Goal: Task Accomplishment & Management: Manage account settings

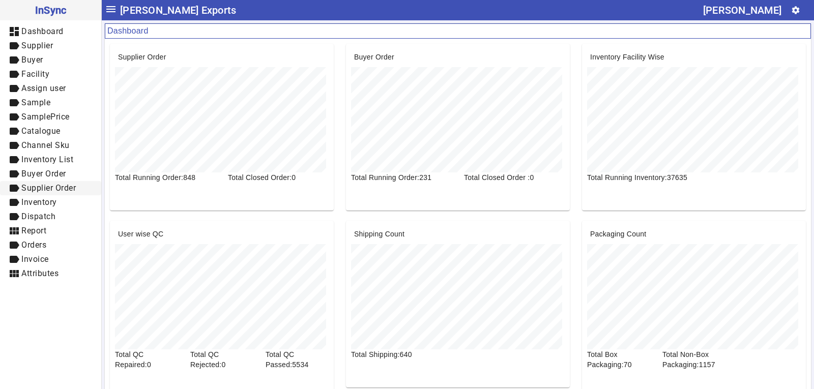
click at [46, 187] on span "Supplier Order" at bounding box center [48, 188] width 54 height 10
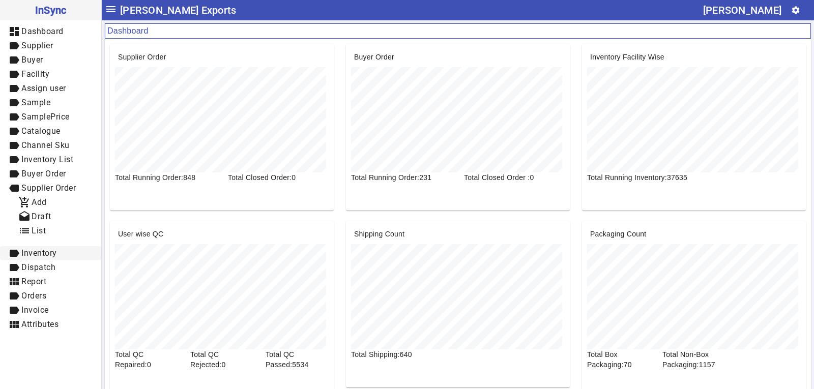
click at [44, 256] on span "Inventory" at bounding box center [39, 253] width 36 height 10
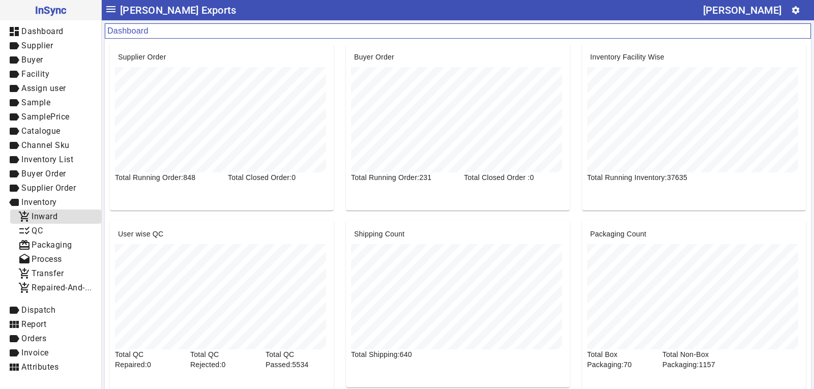
click at [41, 218] on span "Inward" at bounding box center [45, 217] width 26 height 10
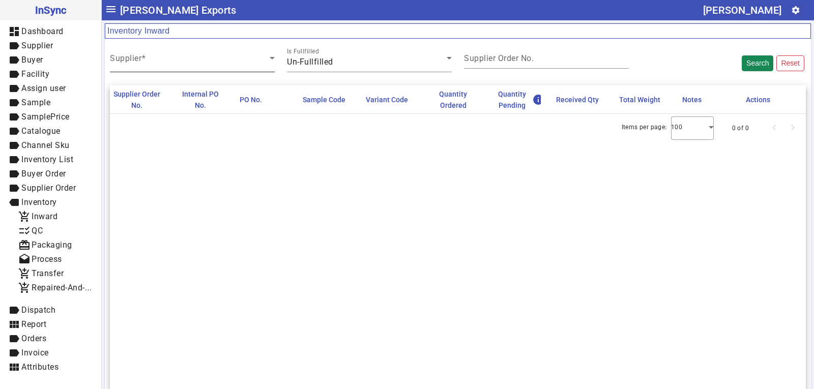
click at [165, 61] on span at bounding box center [190, 62] width 160 height 12
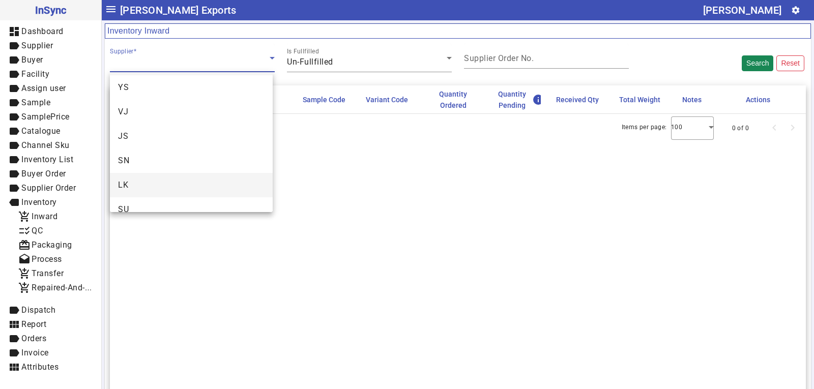
scroll to position [39, 0]
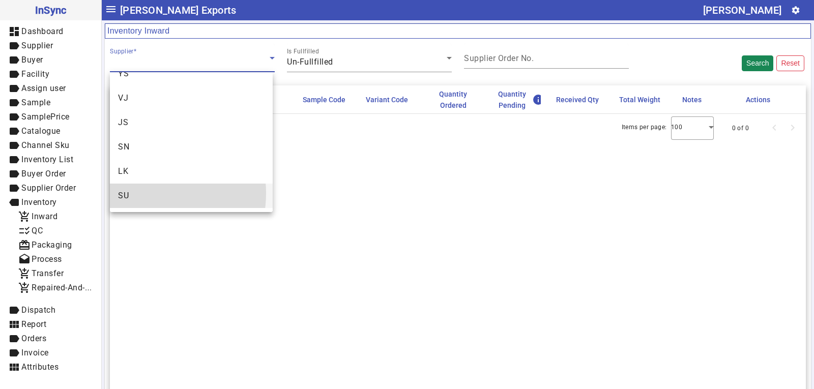
click at [141, 193] on mat-option "SU" at bounding box center [191, 196] width 163 height 24
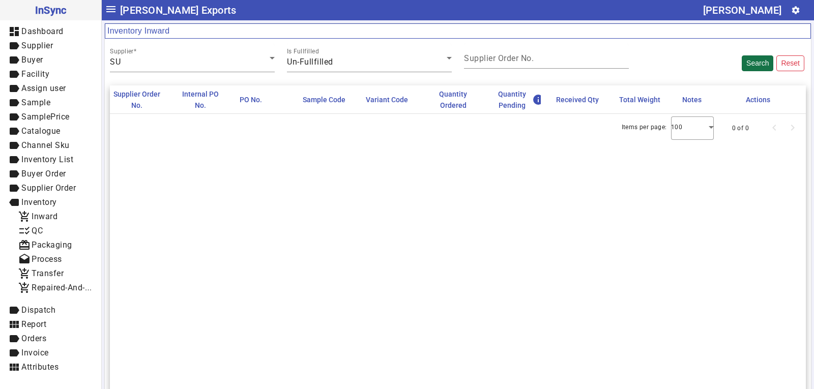
click at [756, 66] on button "Search" at bounding box center [757, 63] width 32 height 16
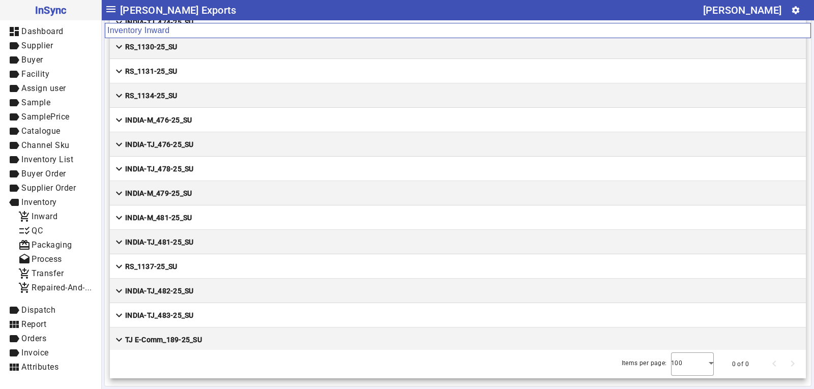
scroll to position [3569, 0]
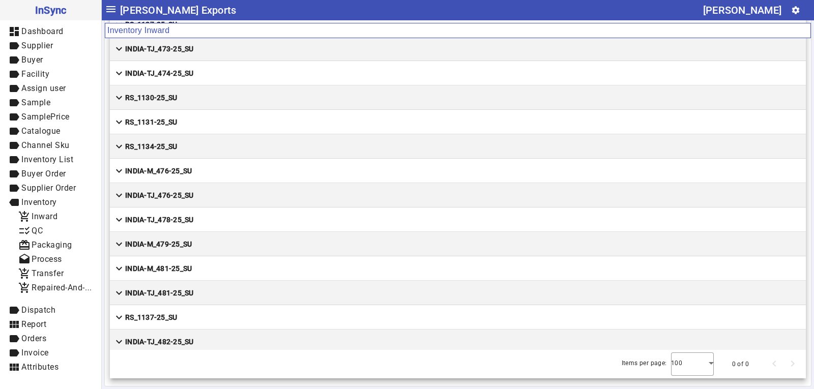
click at [192, 118] on mat-cell "expand_more RS_1131-25_SU" at bounding box center [458, 122] width 696 height 24
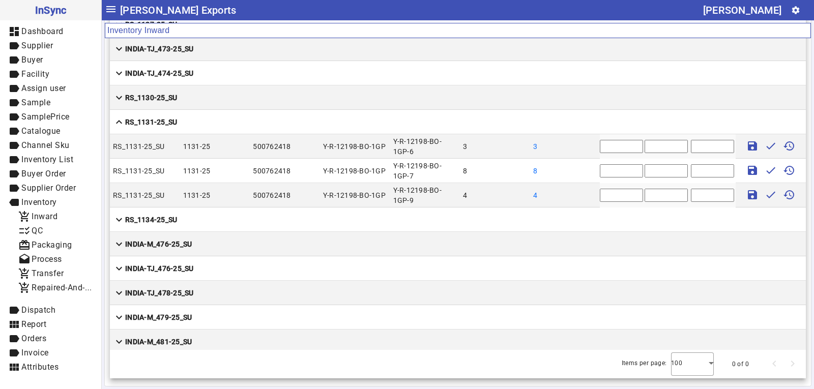
drag, startPoint x: 614, startPoint y: 147, endPoint x: 572, endPoint y: 147, distance: 42.2
click at [572, 147] on mat-row "RS_1131-25_SU 1131-25 500762418 Y-R-12198-BO-1GP Y-R-12198-BO-1GP-6 3 3 * save …" at bounding box center [458, 146] width 696 height 24
type input "*"
drag, startPoint x: 602, startPoint y: 173, endPoint x: 581, endPoint y: 174, distance: 20.4
click at [581, 174] on mat-row "RS_1131-25_SU 1131-25 500762418 Y-R-12198-BO-1GP Y-R-12198-BO-1GP-7 8 8 * save …" at bounding box center [458, 171] width 696 height 24
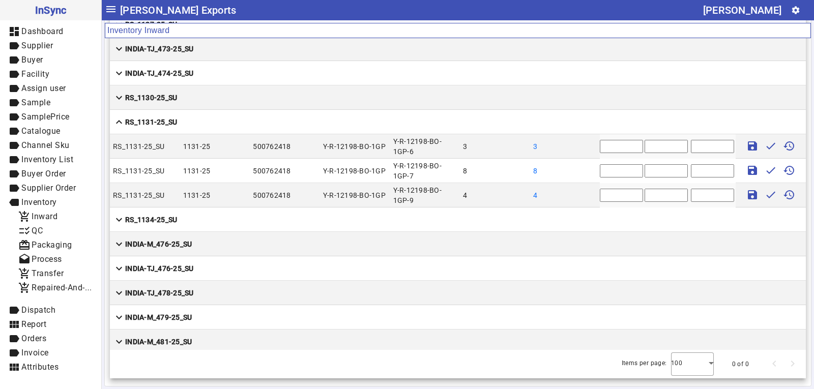
type input "*"
drag, startPoint x: 606, startPoint y: 191, endPoint x: 579, endPoint y: 191, distance: 26.4
click at [579, 191] on mat-row "RS_1131-25_SU 1131-25 500762418 Y-R-12198-BO-1GP Y-R-12198-BO-1GP-9 4 4 * save …" at bounding box center [458, 195] width 696 height 24
type input "*"
drag, startPoint x: 589, startPoint y: 145, endPoint x: 584, endPoint y: 145, distance: 5.6
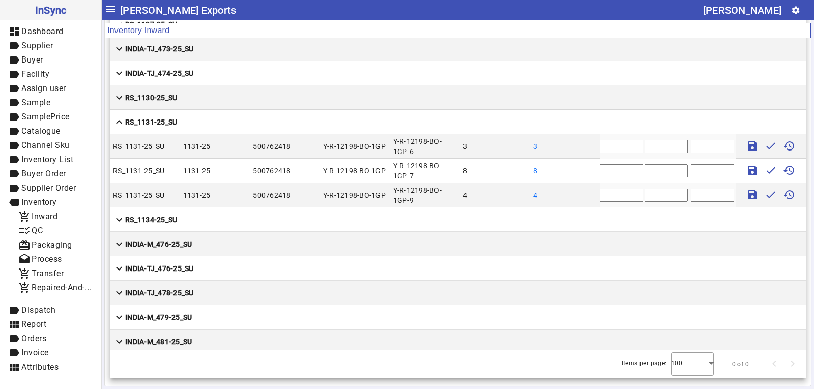
click at [584, 145] on mat-row "RS_1131-25_SU 1131-25 500762418 Y-R-12198-BO-1GP Y-R-12198-BO-1GP-6 3 3 * save …" at bounding box center [458, 146] width 696 height 24
type input "*"
click at [644, 147] on input "text" at bounding box center [665, 146] width 43 height 13
click at [647, 149] on input "text" at bounding box center [665, 146] width 43 height 13
type input "*****"
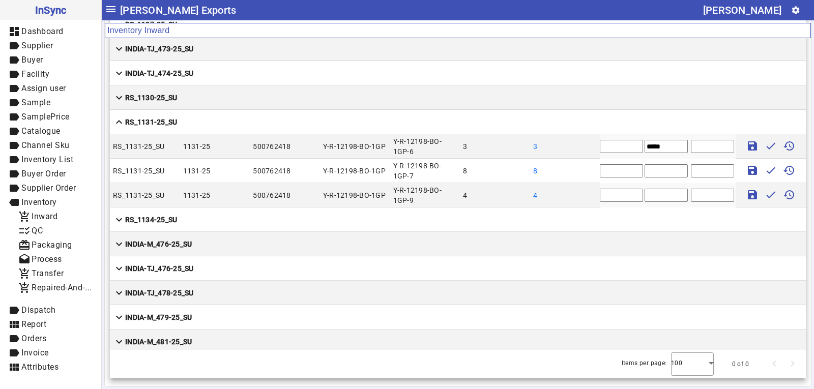
click at [644, 170] on input "text" at bounding box center [665, 170] width 43 height 13
click at [644, 173] on input "text" at bounding box center [665, 170] width 43 height 13
type input "****"
click at [646, 189] on input "text" at bounding box center [665, 195] width 43 height 13
click at [644, 195] on input "text" at bounding box center [665, 195] width 43 height 13
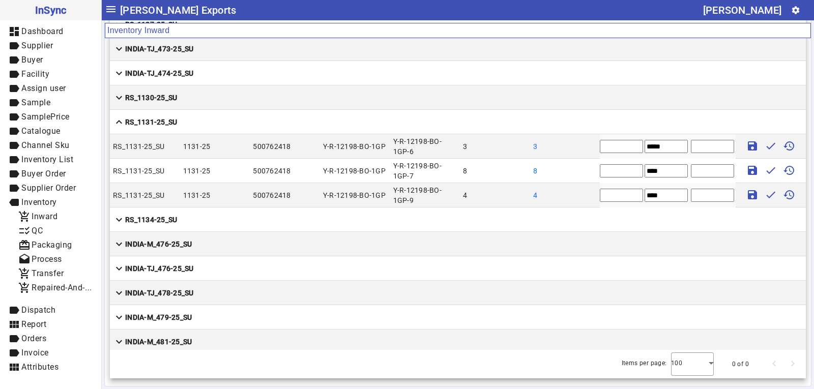
type input "****"
click at [746, 145] on mat-icon "save" at bounding box center [752, 146] width 12 height 12
type input "*"
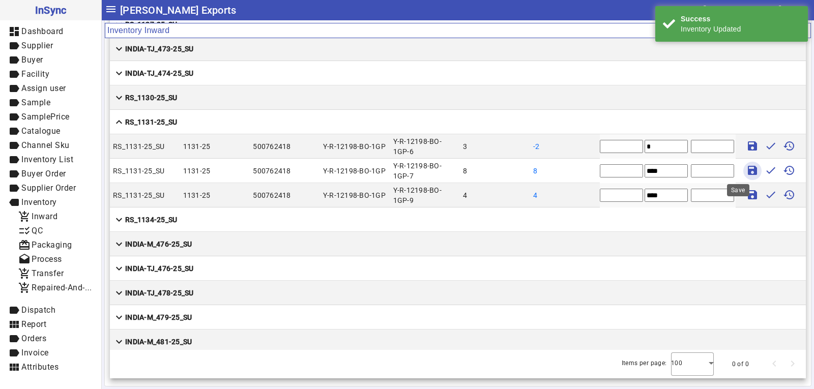
click at [746, 165] on mat-icon "save" at bounding box center [752, 170] width 12 height 12
type input "*"
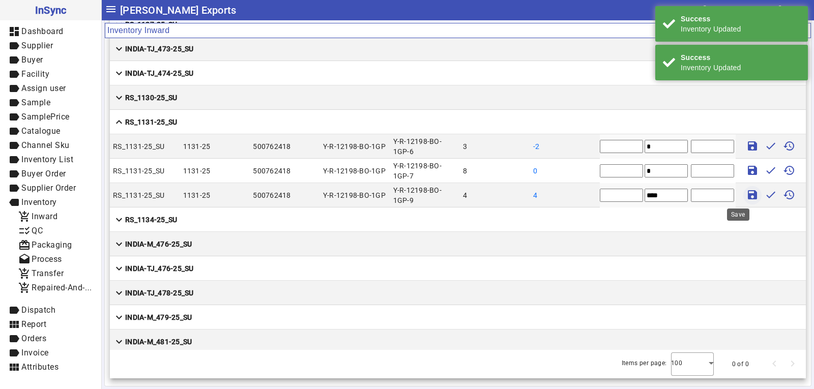
click at [746, 193] on mat-icon "save" at bounding box center [752, 195] width 12 height 12
type input "*"
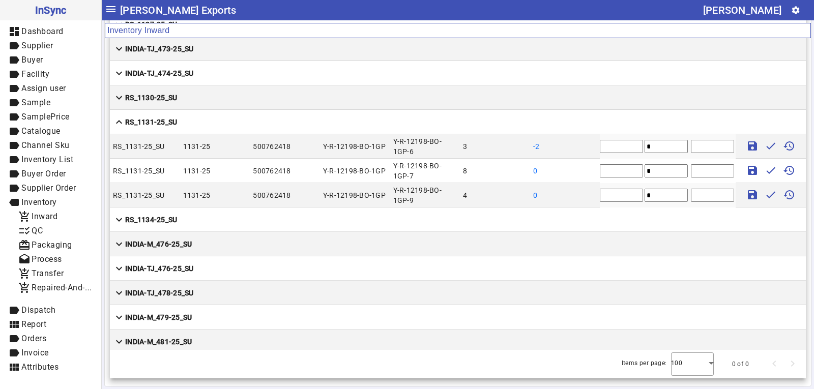
click at [172, 96] on strong "RS_1130-25_SU" at bounding box center [151, 98] width 52 height 10
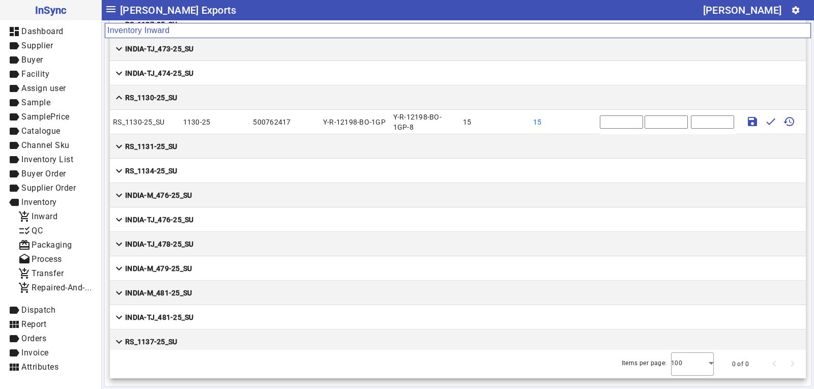
drag, startPoint x: 593, startPoint y: 123, endPoint x: 583, endPoint y: 123, distance: 10.2
click at [583, 123] on mat-row "RS_1130-25_SU 1130-25 500762417 Y-R-12198-BO-1GP Y-R-12198-BO-1GP-8 15 15 * sav…" at bounding box center [458, 122] width 696 height 24
type input "**"
click at [644, 122] on input "text" at bounding box center [665, 121] width 43 height 13
type input "***"
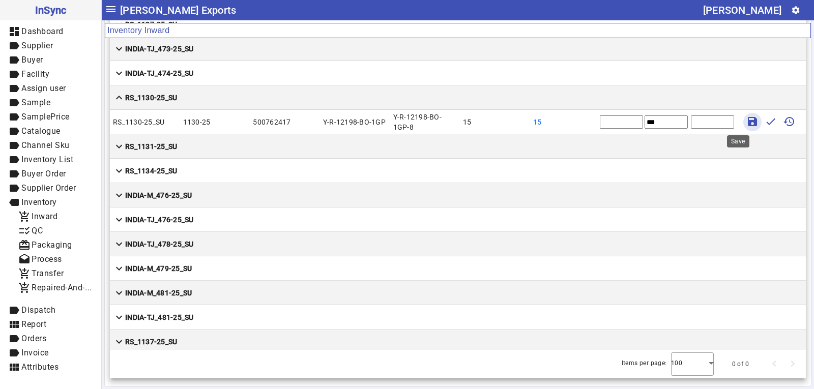
drag, startPoint x: 734, startPoint y: 120, endPoint x: 726, endPoint y: 120, distance: 8.1
click at [746, 120] on mat-icon "save" at bounding box center [752, 121] width 12 height 12
type input "*"
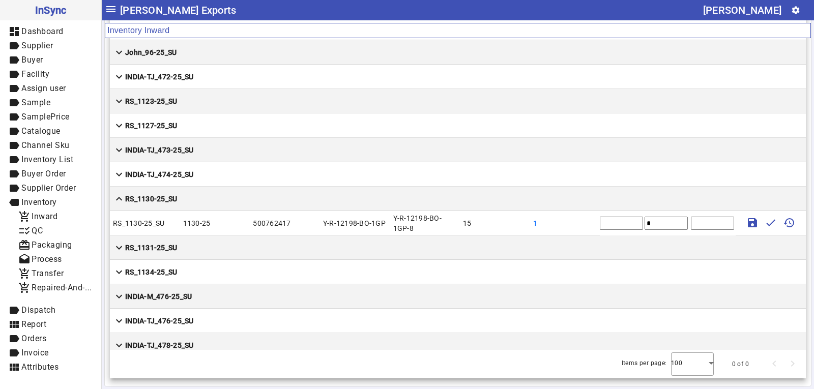
scroll to position [3467, 0]
click at [186, 129] on mat-cell "expand_more RS_1127-25_SU" at bounding box center [458, 126] width 696 height 24
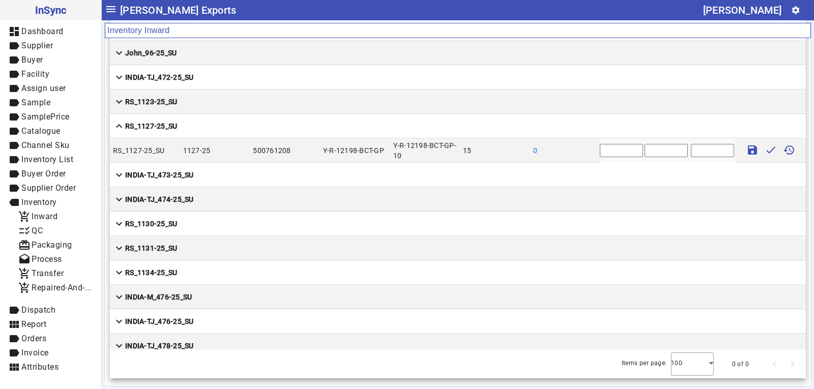
click at [354, 100] on mat-cell "expand_more RS_1123-25_SU" at bounding box center [458, 101] width 696 height 24
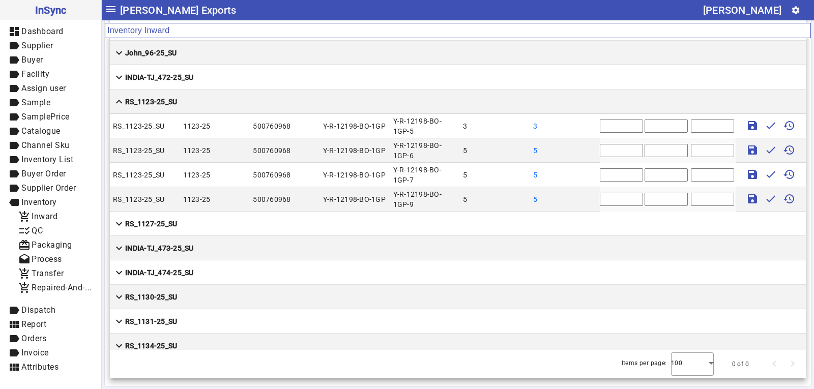
drag, startPoint x: 602, startPoint y: 125, endPoint x: 563, endPoint y: 124, distance: 38.1
click at [563, 124] on mat-row "RS_1123-25_SU 1123-25 500760968 Y-R-12198-BO-1GP Y-R-12198-BO-1GP-5 3 3 * save …" at bounding box center [458, 126] width 696 height 24
type input "*"
drag, startPoint x: 594, startPoint y: 149, endPoint x: 580, endPoint y: 151, distance: 14.8
click at [580, 151] on mat-row "RS_1123-25_SU 1123-25 500760968 Y-R-12198-BO-1GP Y-R-12198-BO-1GP-6 5 5 * save …" at bounding box center [458, 150] width 696 height 24
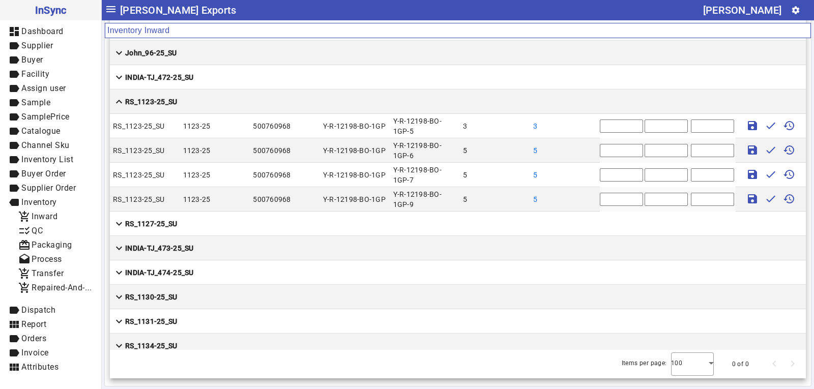
type input "*"
drag, startPoint x: 596, startPoint y: 181, endPoint x: 585, endPoint y: 179, distance: 11.2
click at [585, 179] on mat-row "RS_1123-25_SU 1123-25 500760968 Y-R-12198-BO-1GP Y-R-12198-BO-1GP-7 5 5 * save …" at bounding box center [458, 175] width 696 height 24
type input "*"
drag, startPoint x: 599, startPoint y: 200, endPoint x: 570, endPoint y: 203, distance: 29.7
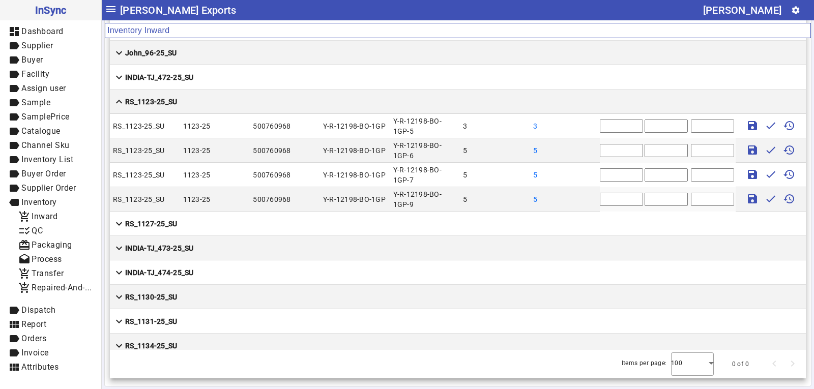
click at [575, 203] on mat-row "RS_1123-25_SU 1123-25 500760968 Y-R-12198-BO-1GP Y-R-12198-BO-1GP-9 5 5 * save …" at bounding box center [458, 199] width 696 height 24
type input "*"
click at [644, 128] on input "text" at bounding box center [665, 125] width 43 height 13
type input "****"
click at [644, 153] on input "text" at bounding box center [665, 150] width 43 height 13
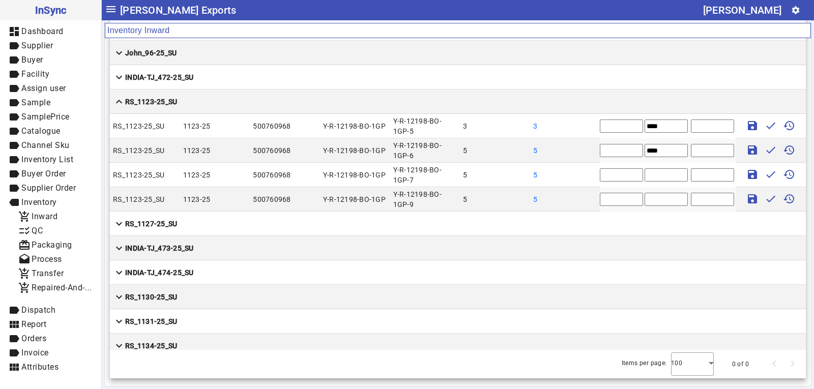
type input "****"
click at [650, 175] on input "text" at bounding box center [665, 174] width 43 height 13
type input "****"
click at [651, 199] on input "text" at bounding box center [665, 199] width 43 height 13
type input "****"
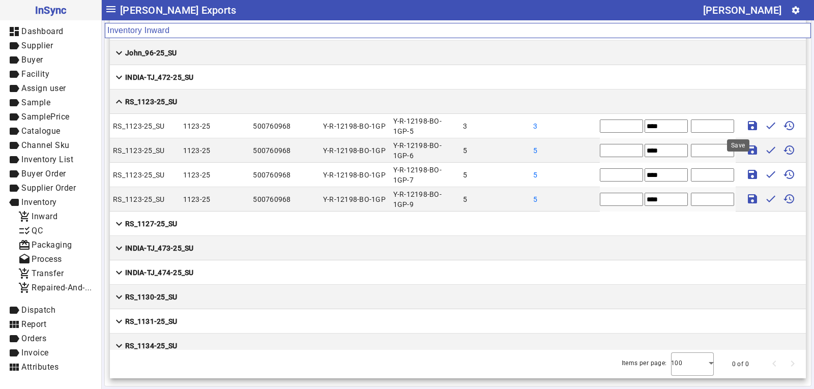
click at [746, 126] on mat-icon "save" at bounding box center [752, 125] width 12 height 12
click at [740, 150] on span at bounding box center [752, 150] width 24 height 24
type input "*"
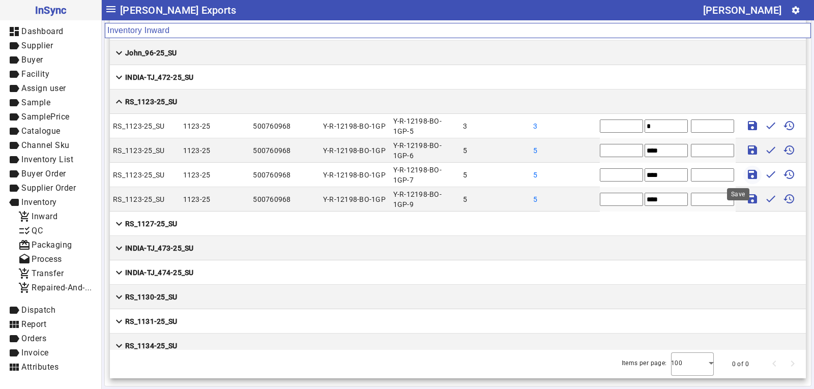
type input "*"
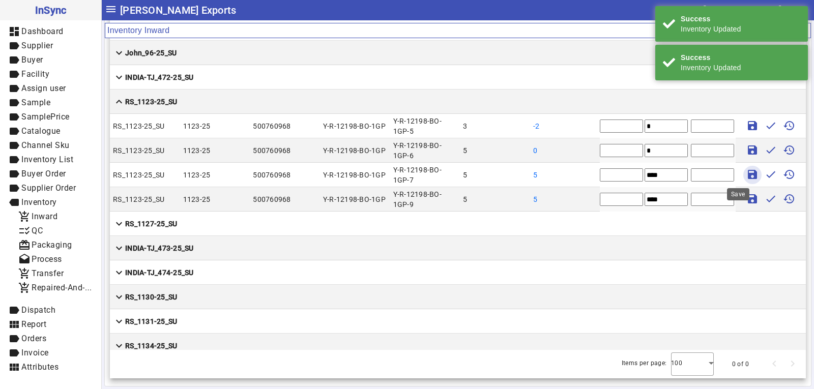
click at [746, 178] on mat-icon "save" at bounding box center [752, 174] width 12 height 12
type input "*"
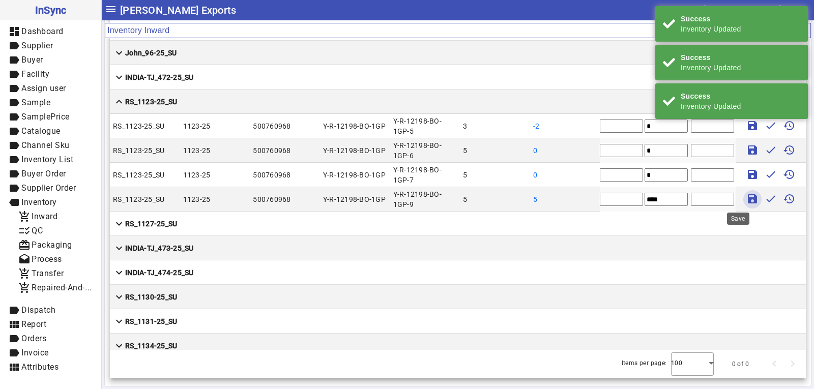
click at [746, 197] on mat-icon "save" at bounding box center [752, 199] width 12 height 12
type input "*"
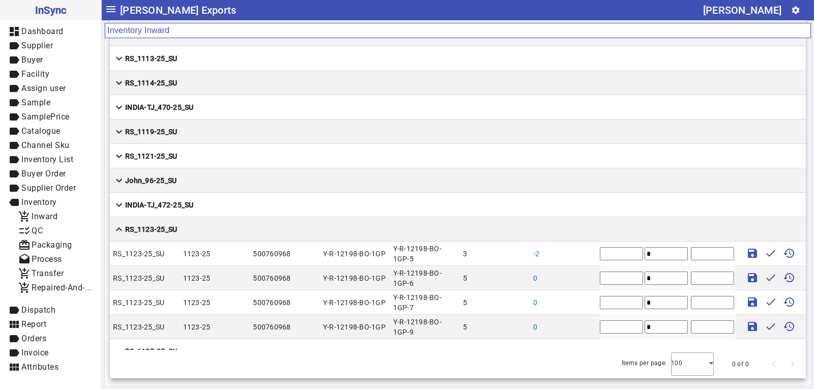
scroll to position [3315, 0]
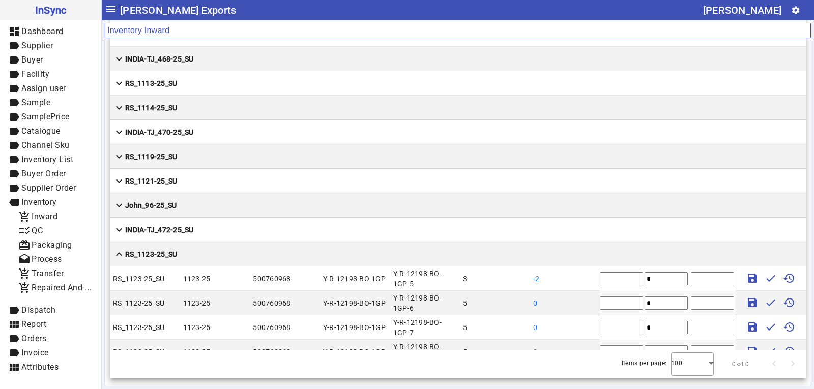
click at [267, 181] on mat-cell "expand_more RS_1121-25_SU" at bounding box center [458, 181] width 696 height 24
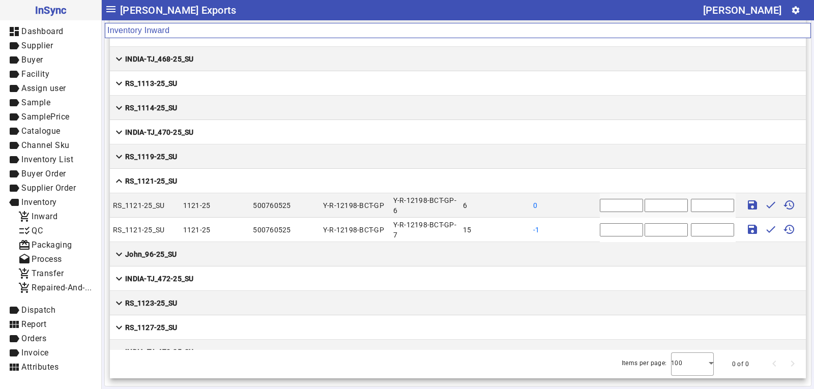
click at [203, 155] on mat-cell "expand_more RS_1119-25_SU" at bounding box center [458, 156] width 696 height 24
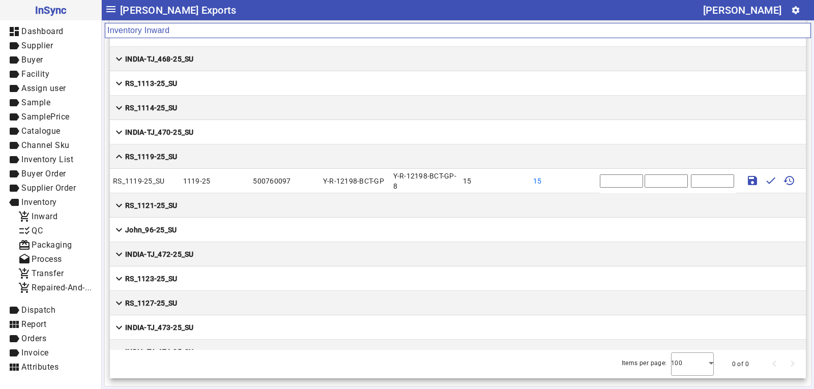
click at [227, 202] on mat-cell "expand_more RS_1121-25_SU" at bounding box center [458, 205] width 696 height 24
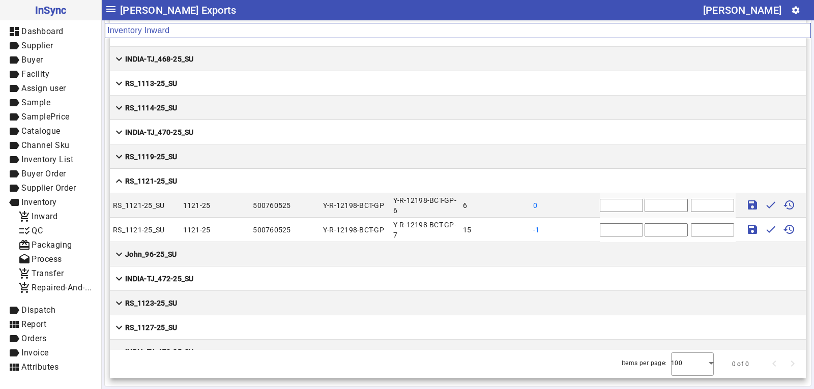
click at [204, 159] on mat-cell "expand_more RS_1119-25_SU" at bounding box center [458, 156] width 696 height 24
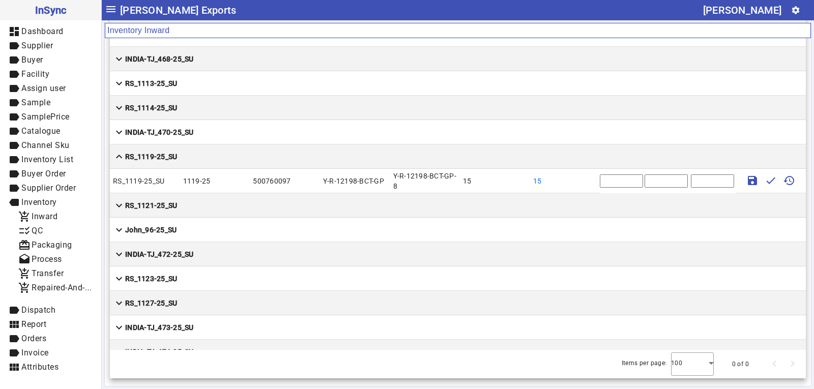
drag, startPoint x: 604, startPoint y: 180, endPoint x: 581, endPoint y: 181, distance: 22.4
click at [581, 181] on mat-row "RS_1119-25_SU 1119-25 500760097 Y-R-12198-BCT-GP Y-R-12198-BCT-GP-8 15 15 * sav…" at bounding box center [458, 181] width 696 height 24
type input "**"
click at [644, 181] on input "text" at bounding box center [665, 180] width 43 height 13
type input "***"
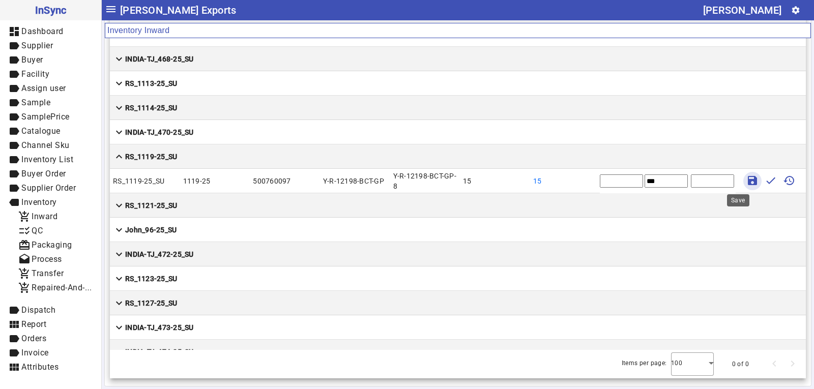
click at [746, 181] on mat-icon "save" at bounding box center [752, 180] width 12 height 12
type input "*"
click at [257, 112] on mat-cell "expand_more RS_1114-25_SU" at bounding box center [458, 108] width 696 height 24
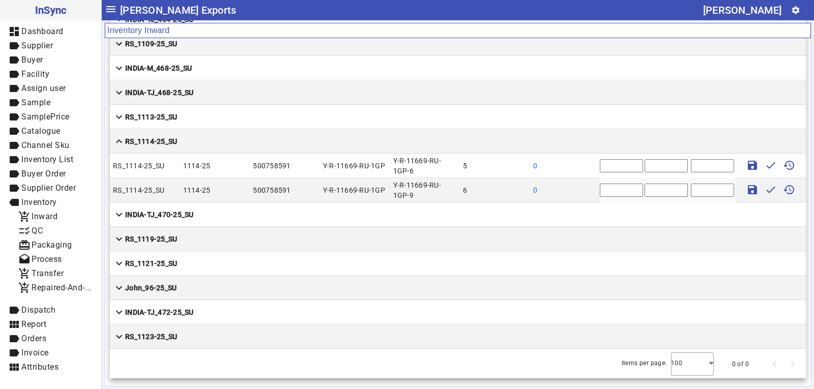
scroll to position [3264, 0]
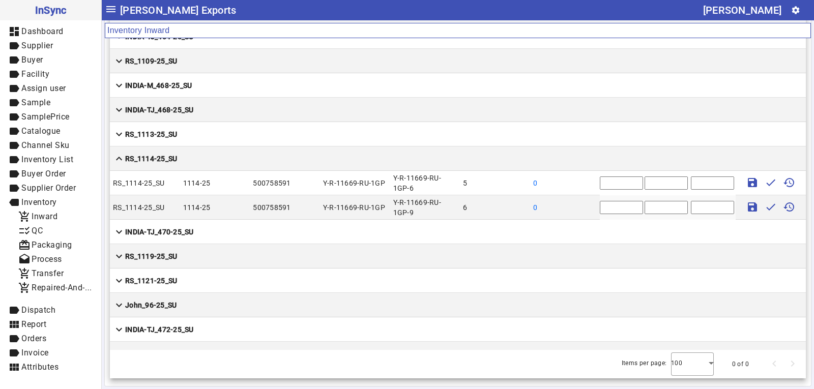
click at [210, 134] on mat-cell "expand_more RS_1113-25_SU" at bounding box center [458, 134] width 696 height 24
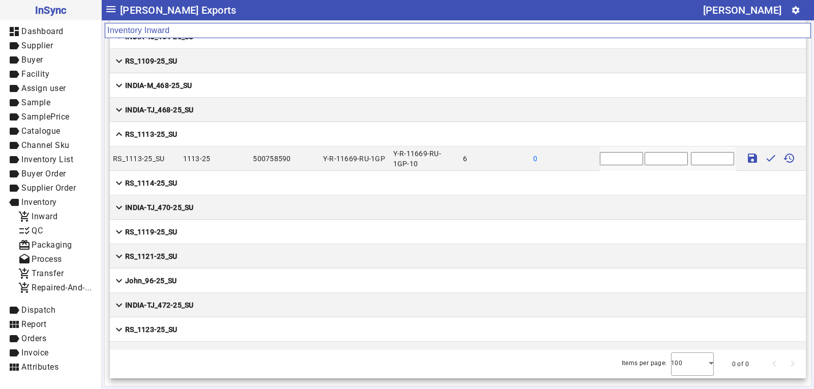
scroll to position [3213, 0]
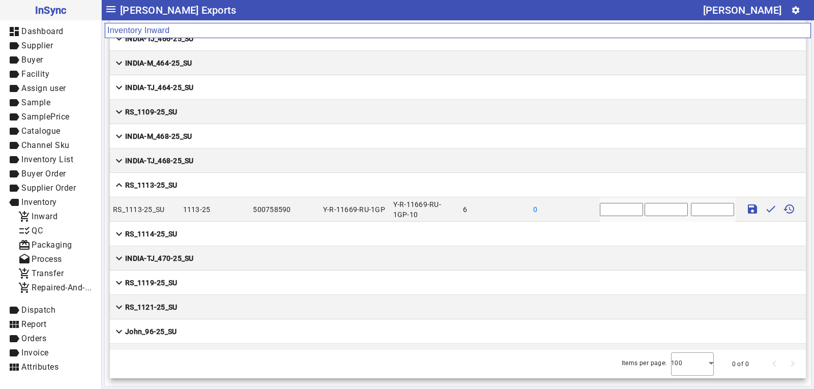
click at [209, 116] on mat-cell "expand_more RS_1109-25_SU" at bounding box center [458, 112] width 696 height 24
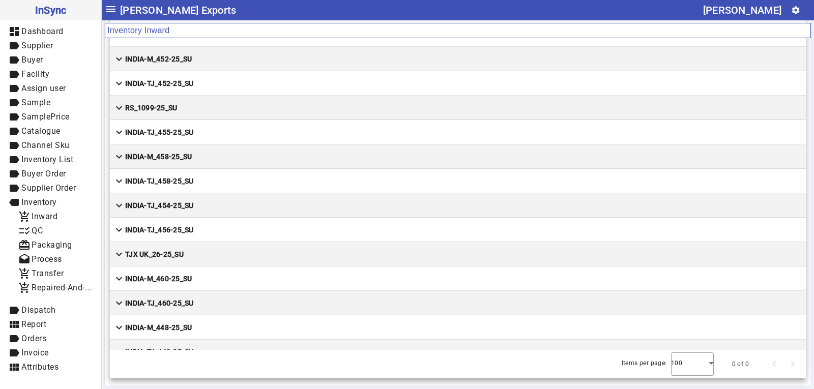
scroll to position [2705, 0]
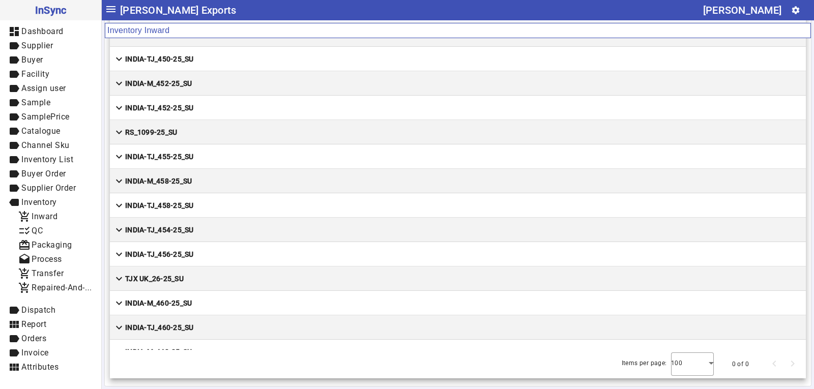
click at [206, 121] on mat-cell "expand_more RS_1099-25_SU" at bounding box center [458, 132] width 696 height 24
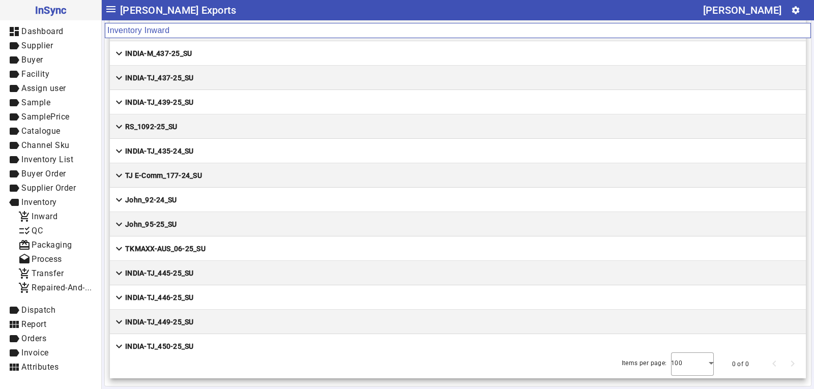
scroll to position [2400, 0]
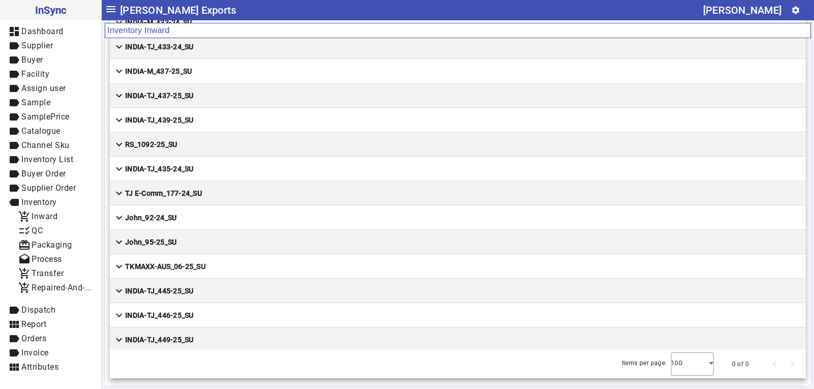
click at [201, 138] on mat-cell "expand_more RS_1092-25_SU" at bounding box center [458, 144] width 696 height 24
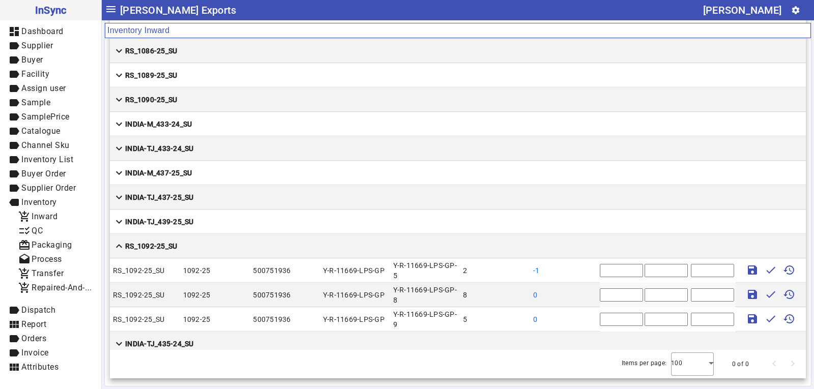
scroll to position [2247, 0]
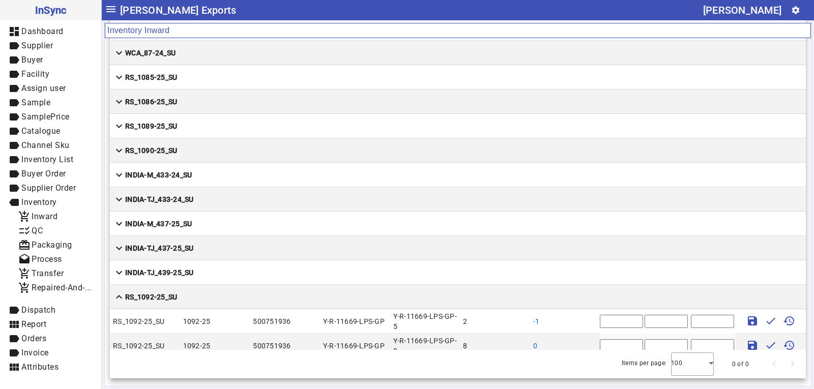
click at [200, 141] on mat-cell "expand_more RS_1090-25_SU" at bounding box center [458, 150] width 696 height 24
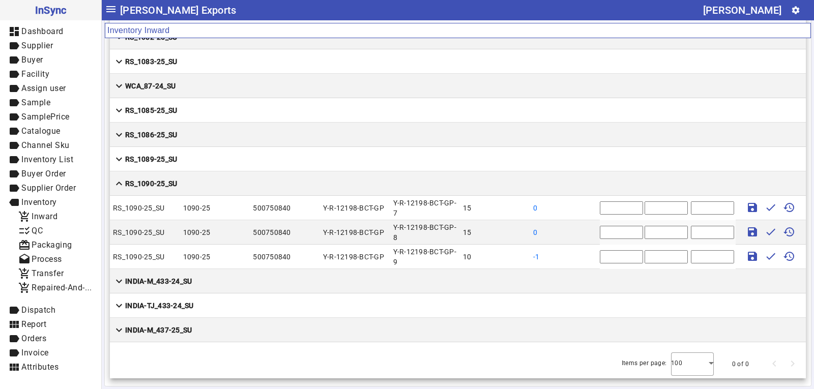
scroll to position [2196, 0]
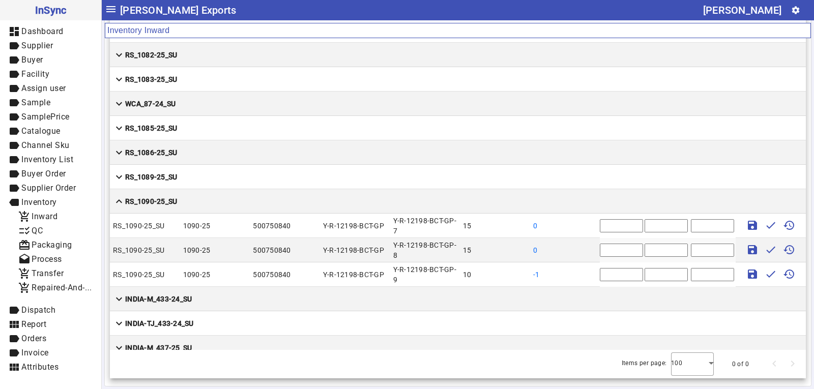
click at [212, 177] on mat-cell "expand_more RS_1089-25_SU" at bounding box center [458, 177] width 696 height 24
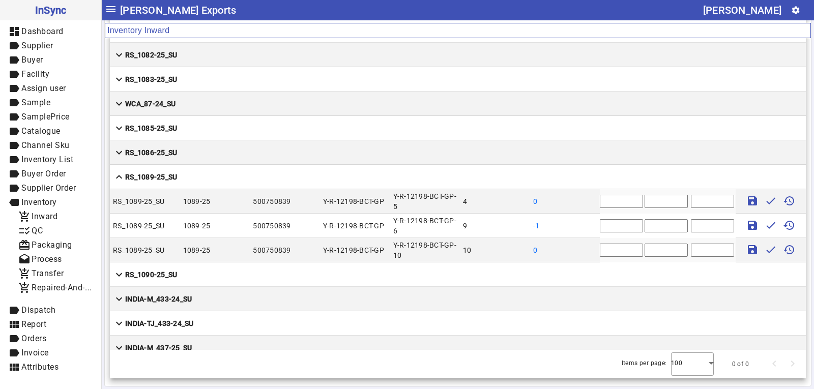
click at [200, 275] on mat-cell "expand_more RS_1090-25_SU" at bounding box center [458, 274] width 696 height 24
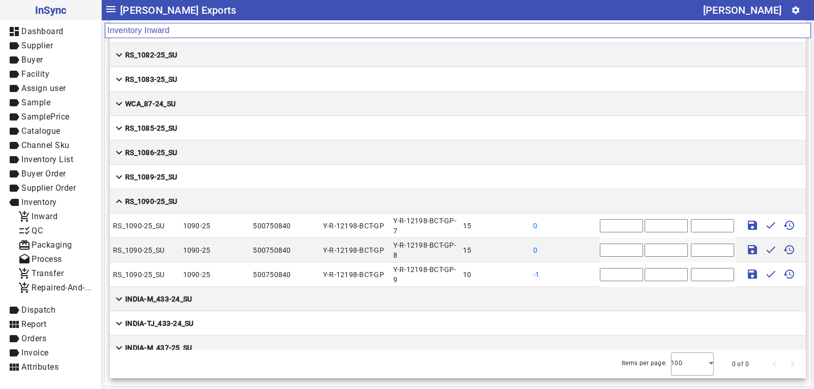
click at [188, 154] on mat-cell "expand_more RS_1086-25_SU" at bounding box center [458, 152] width 696 height 24
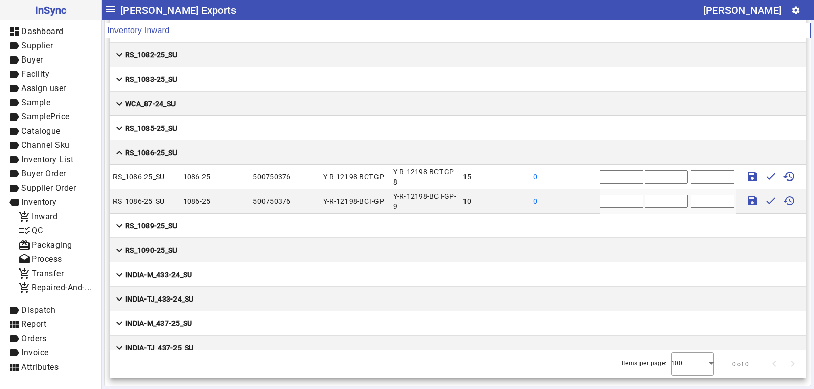
scroll to position [2145, 0]
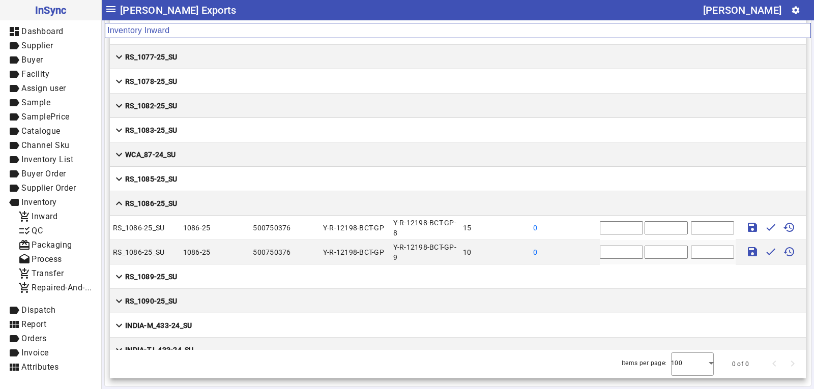
click at [186, 178] on mat-cell "expand_more RS_1085-25_SU" at bounding box center [458, 179] width 696 height 24
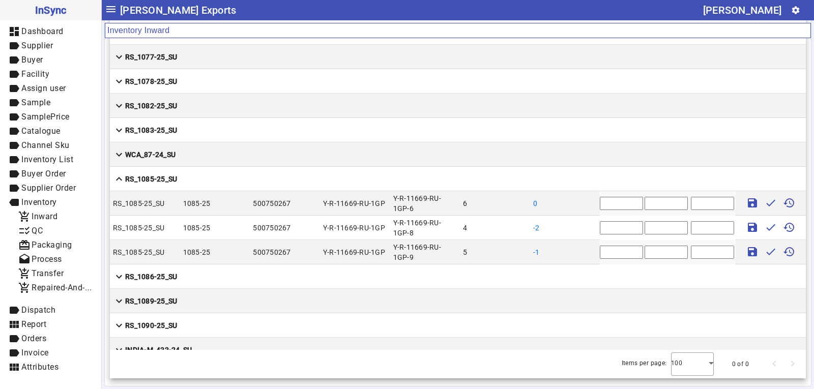
click at [200, 144] on mat-cell "expand_more WCA_87-24_SU" at bounding box center [458, 154] width 696 height 24
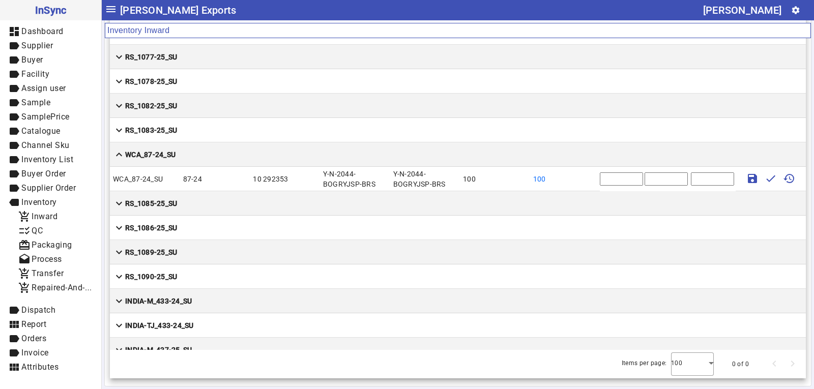
click at [194, 129] on mat-cell "expand_more RS_1083-25_SU" at bounding box center [458, 130] width 696 height 24
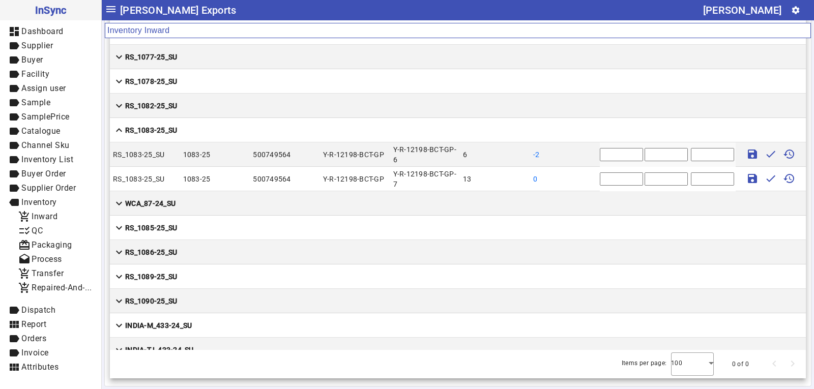
scroll to position [2095, 0]
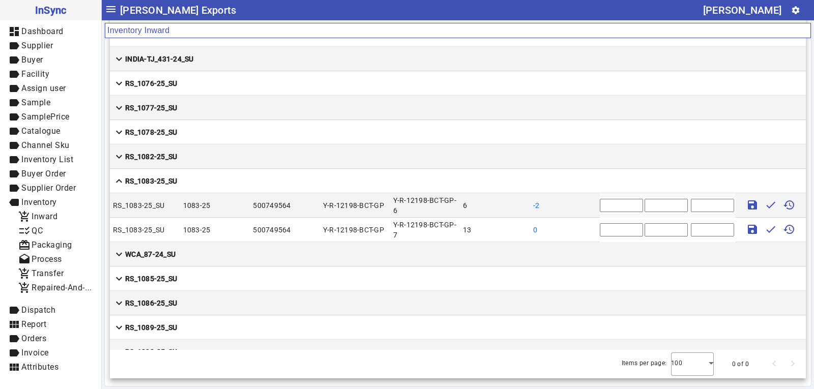
click at [205, 155] on mat-cell "expand_more RS_1082-25_SU" at bounding box center [458, 156] width 696 height 24
click at [187, 131] on mat-cell "expand_more RS_1078-25_SU" at bounding box center [458, 132] width 696 height 24
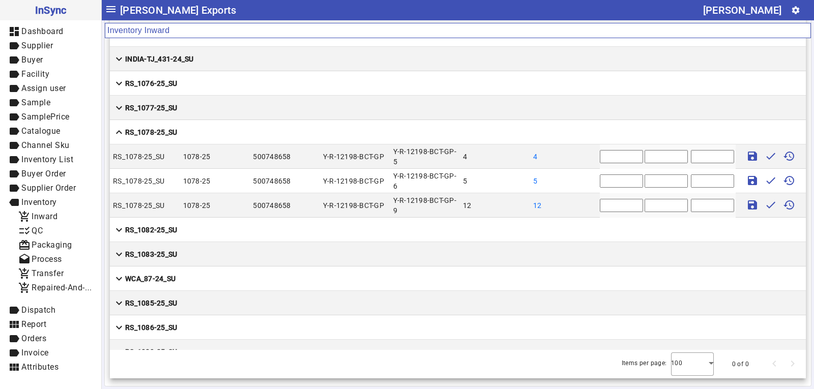
drag, startPoint x: 597, startPoint y: 155, endPoint x: 584, endPoint y: 156, distance: 13.3
click at [584, 156] on mat-row "RS_1078-25_SU 1078-25 500748658 Y-R-12198-BCT-GP Y-R-12198-BCT-GP-5 4 4 * save …" at bounding box center [458, 156] width 696 height 24
type input "*"
drag, startPoint x: 601, startPoint y: 181, endPoint x: 579, endPoint y: 182, distance: 21.9
click at [579, 182] on mat-row "RS_1078-25_SU 1078-25 500748658 Y-R-12198-BCT-GP Y-R-12198-BCT-GP-6 5 5 * save …" at bounding box center [458, 181] width 696 height 24
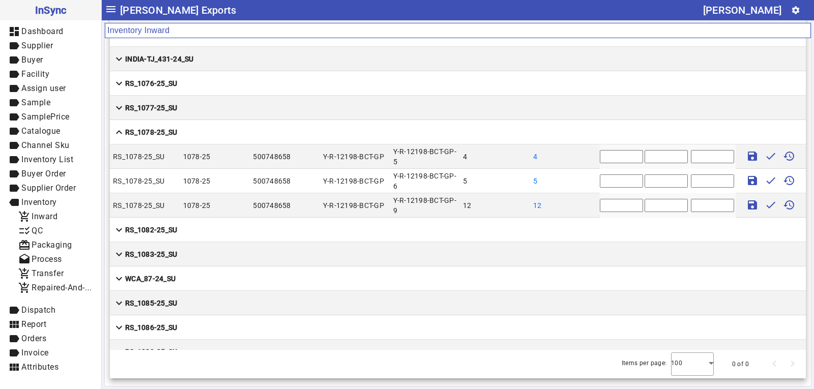
type input "*"
drag, startPoint x: 597, startPoint y: 206, endPoint x: 584, endPoint y: 206, distance: 13.2
click at [584, 206] on mat-row "RS_1078-25_SU 1078-25 500748658 Y-R-12198-BCT-GP Y-R-12198-BCT-GP-9 12 12 * sav…" at bounding box center [458, 205] width 696 height 24
type input "**"
click at [644, 157] on input "text" at bounding box center [665, 156] width 43 height 13
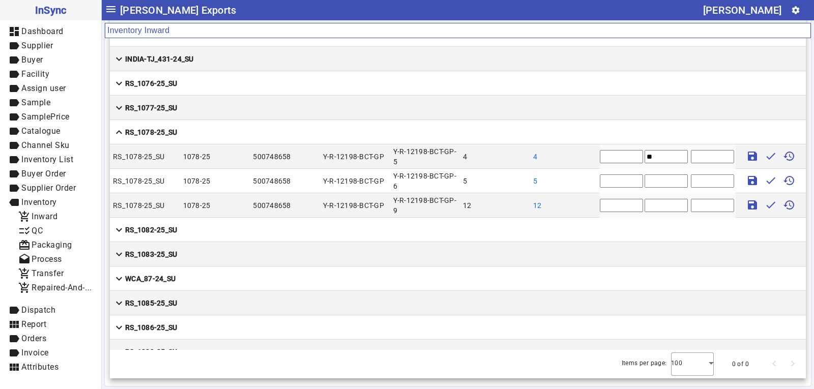
type input "**"
click at [646, 183] on input "text" at bounding box center [665, 180] width 43 height 13
type input "**"
click at [645, 205] on input "text" at bounding box center [665, 205] width 43 height 13
click at [644, 205] on input "text" at bounding box center [665, 205] width 43 height 13
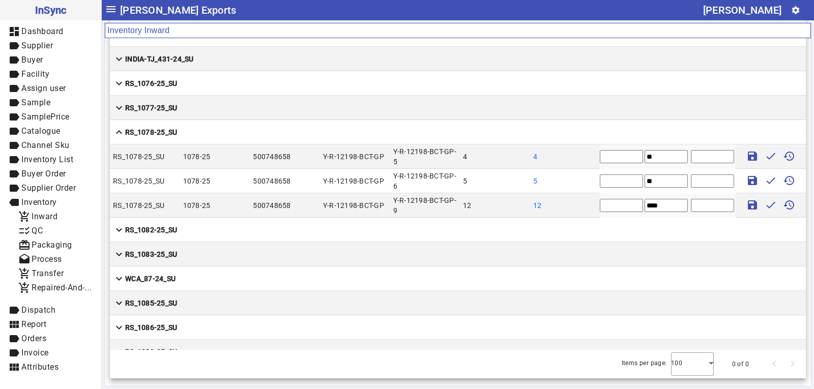
type input "****"
click at [647, 157] on input "**" at bounding box center [665, 156] width 43 height 13
type input "****"
click at [650, 178] on input "**" at bounding box center [665, 180] width 43 height 13
type input "****"
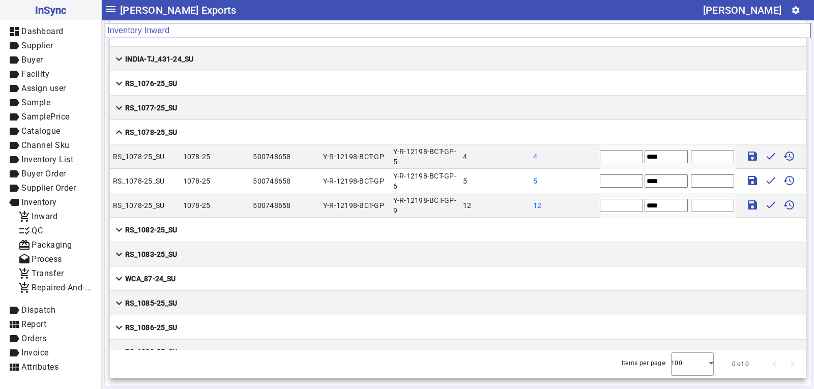
drag, startPoint x: 651, startPoint y: 202, endPoint x: 638, endPoint y: 202, distance: 12.7
click at [644, 202] on input "****" at bounding box center [665, 205] width 43 height 13
type input "*****"
click at [746, 153] on mat-icon "save" at bounding box center [752, 156] width 12 height 12
type input "*"
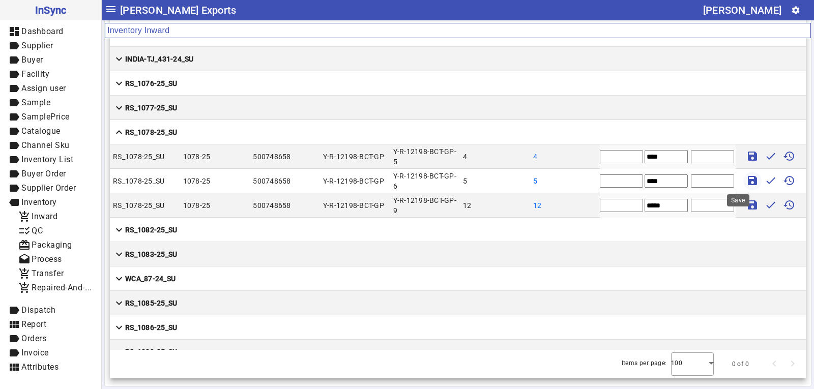
type input "*"
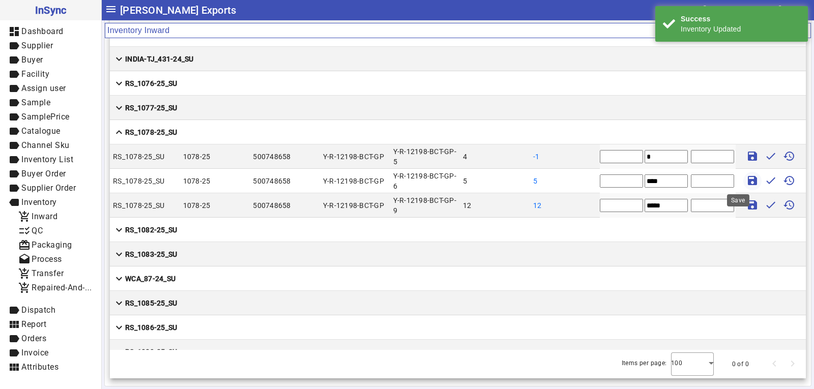
click at [746, 182] on mat-icon "save" at bounding box center [752, 180] width 12 height 12
type input "*"
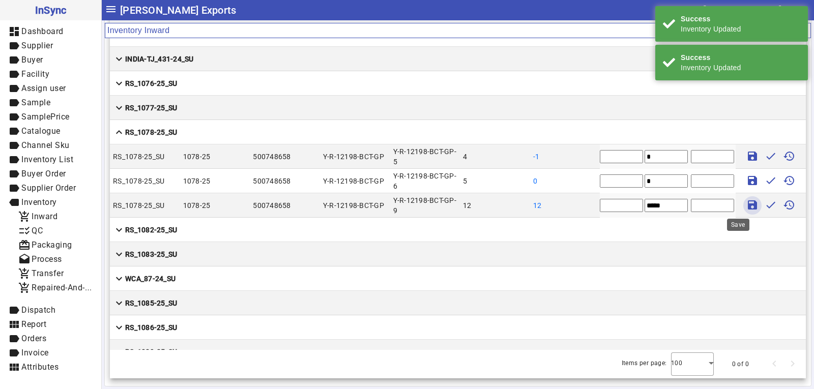
click at [746, 201] on mat-icon "save" at bounding box center [752, 205] width 12 height 12
type input "*"
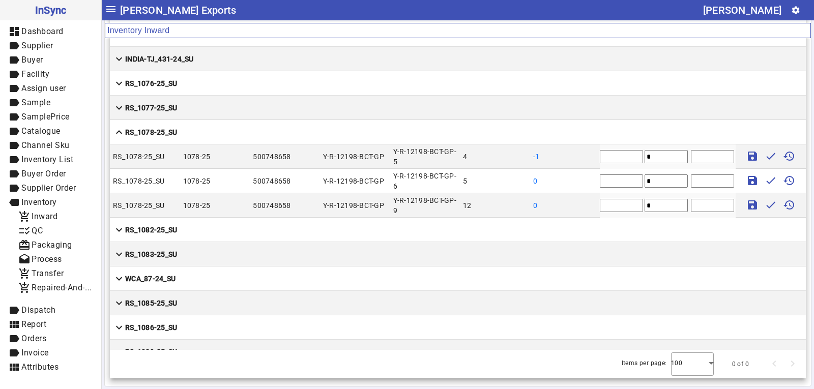
click at [191, 107] on mat-cell "expand_more RS_1077-25_SU" at bounding box center [458, 108] width 696 height 24
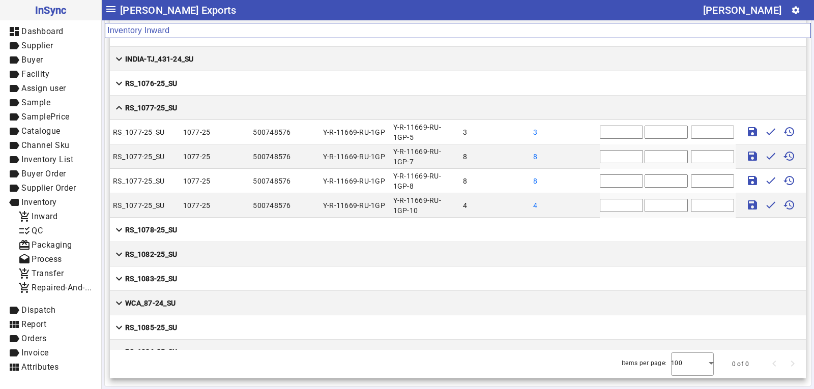
click at [184, 79] on mat-cell "expand_more RS_1076-25_SU" at bounding box center [458, 83] width 696 height 24
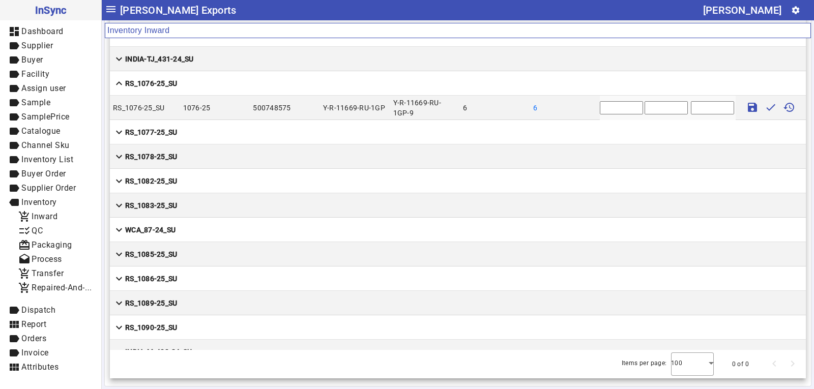
drag, startPoint x: 606, startPoint y: 109, endPoint x: 582, endPoint y: 110, distance: 23.4
click at [582, 110] on mat-row "RS_1076-25_SU 1076-25 500748575 Y-R-11669-RU-1GP Y-R-11669-RU-1GP-9 6 6 * save …" at bounding box center [458, 108] width 696 height 24
type input "*"
click at [644, 107] on input "text" at bounding box center [665, 107] width 43 height 13
type input "**"
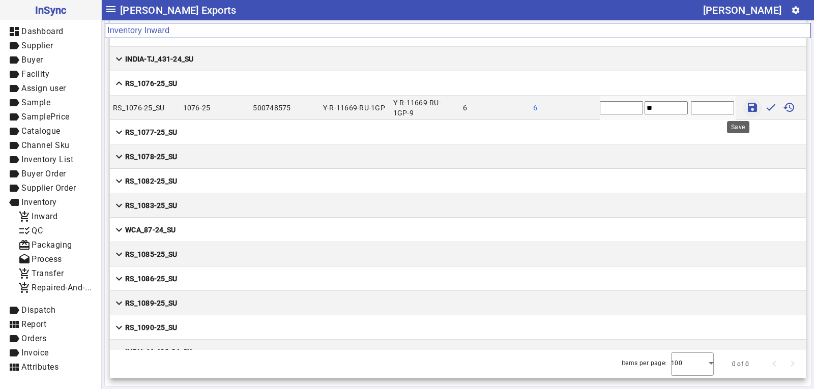
click at [746, 111] on mat-icon "save" at bounding box center [752, 107] width 12 height 12
type input "*"
click at [197, 132] on mat-cell "expand_more RS_1077-25_SU" at bounding box center [458, 132] width 696 height 24
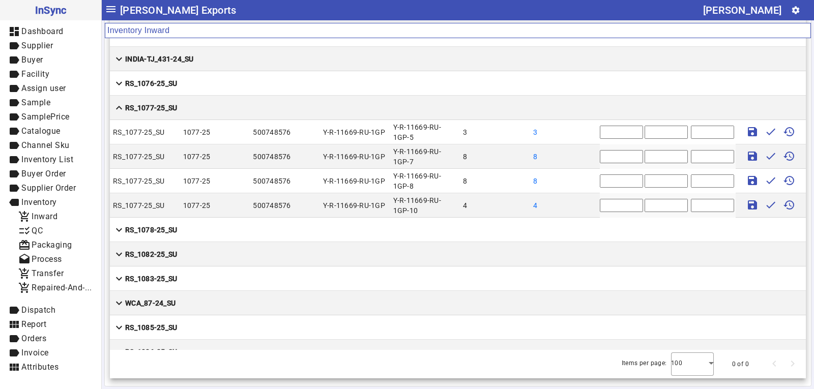
drag, startPoint x: 603, startPoint y: 130, endPoint x: 566, endPoint y: 132, distance: 36.7
click at [566, 132] on mat-row "RS_1077-25_SU 1077-25 500748576 Y-R-11669-RU-1GP Y-R-11669-RU-1GP-5 3 3 * save …" at bounding box center [458, 132] width 696 height 24
type input "*"
drag, startPoint x: 593, startPoint y: 159, endPoint x: 583, endPoint y: 159, distance: 10.2
click at [583, 159] on mat-row "RS_1077-25_SU 1077-25 500748576 Y-R-11669-RU-1GP Y-R-11669-RU-1GP-7 8 8 * save …" at bounding box center [458, 156] width 696 height 24
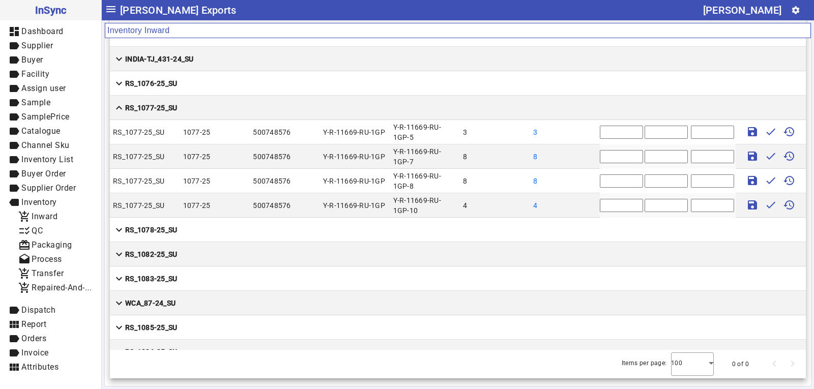
type input "*"
drag, startPoint x: 595, startPoint y: 182, endPoint x: 576, endPoint y: 183, distance: 19.9
click at [576, 183] on mat-row "RS_1077-25_SU 1077-25 500748576 Y-R-11669-RU-1GP Y-R-11669-RU-1GP-8 8 8 * save …" at bounding box center [458, 181] width 696 height 24
type input "*"
drag, startPoint x: 598, startPoint y: 203, endPoint x: 577, endPoint y: 204, distance: 20.9
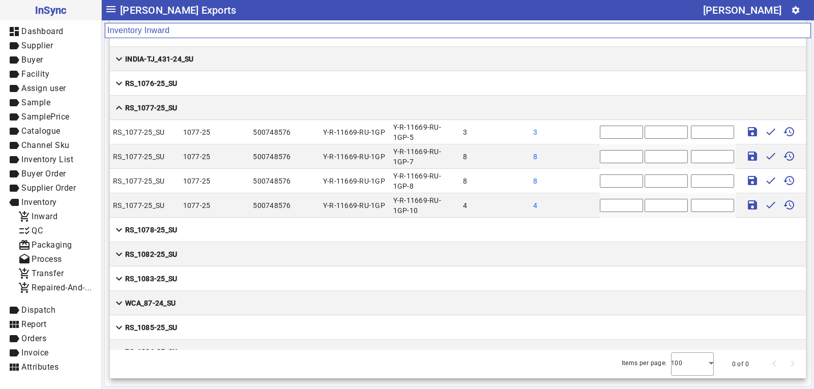
click at [579, 204] on mat-row "RS_1077-25_SU 1077-25 500748576 Y-R-11669-RU-1GP Y-R-11669-RU-1GP-10 4 4 * save…" at bounding box center [458, 205] width 696 height 24
type input "*"
click at [645, 133] on input "text" at bounding box center [665, 132] width 43 height 13
type input "*****"
click at [644, 207] on input "text" at bounding box center [665, 205] width 43 height 13
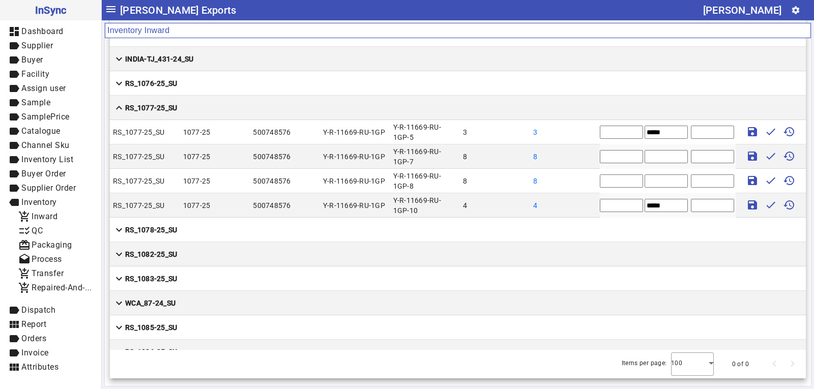
type input "*****"
click at [644, 156] on input "text" at bounding box center [665, 156] width 43 height 13
type input "**"
click at [654, 181] on input "text" at bounding box center [665, 180] width 43 height 13
type input "**"
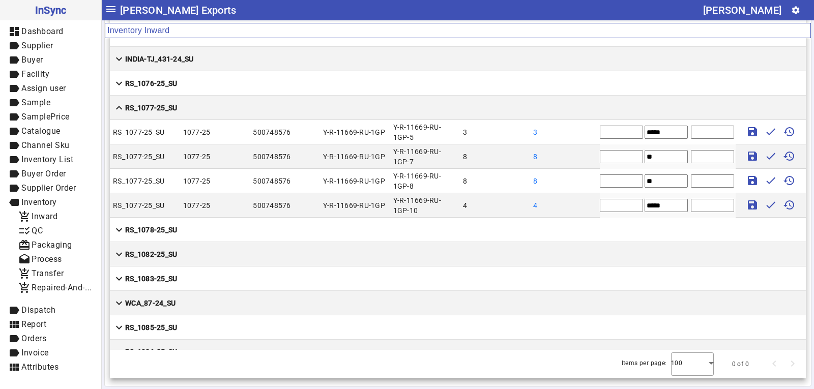
drag, startPoint x: 654, startPoint y: 132, endPoint x: 644, endPoint y: 131, distance: 10.2
click at [644, 131] on input "*****" at bounding box center [665, 132] width 43 height 13
type input "****"
drag, startPoint x: 653, startPoint y: 202, endPoint x: 643, endPoint y: 202, distance: 9.7
click at [644, 202] on input "*****" at bounding box center [665, 205] width 43 height 13
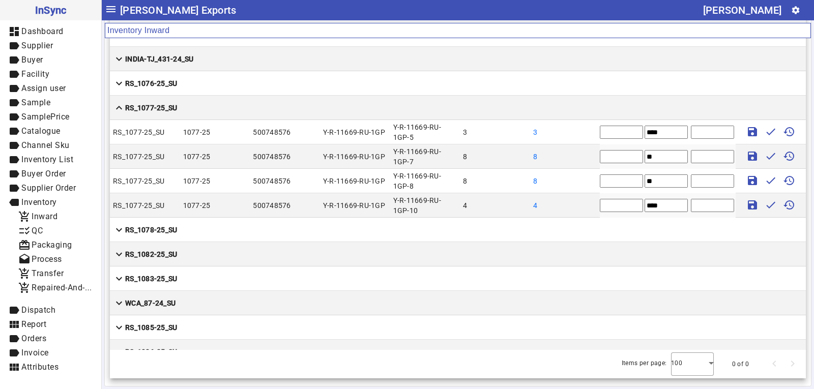
type input "****"
click at [746, 134] on mat-icon "save" at bounding box center [752, 132] width 12 height 12
type input "*"
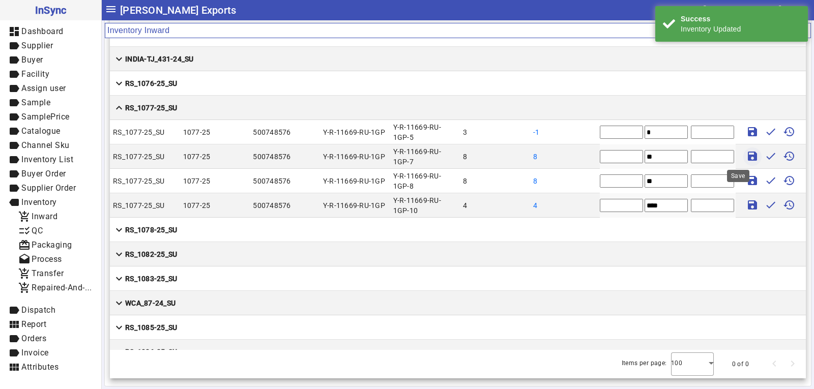
click at [746, 158] on mat-icon "save" at bounding box center [752, 156] width 12 height 12
type input "*"
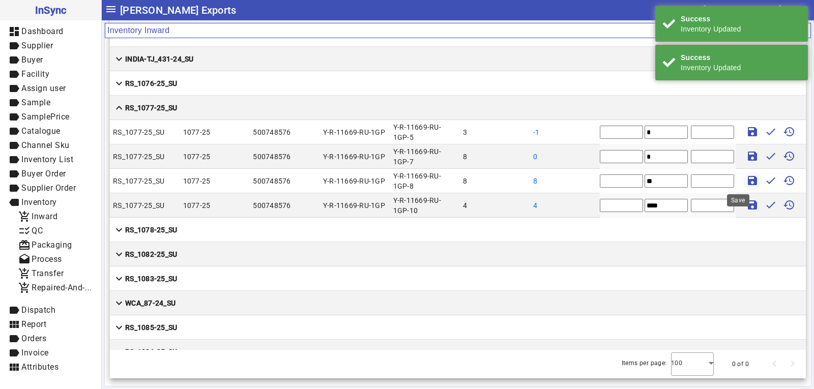
click at [746, 181] on mat-icon "save" at bounding box center [752, 180] width 12 height 12
type input "*"
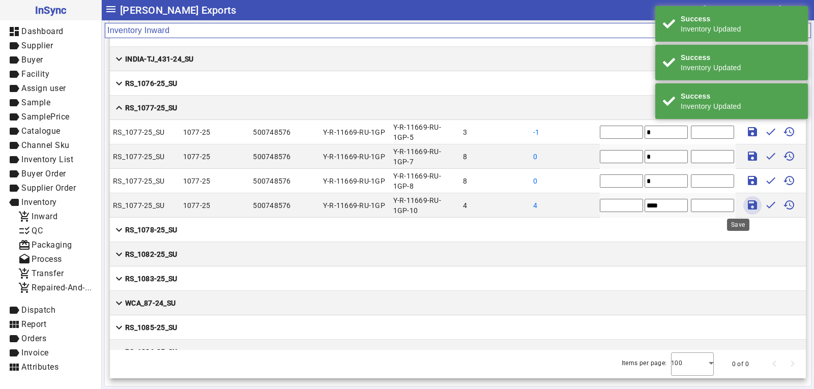
click at [746, 201] on mat-icon "save" at bounding box center [752, 205] width 12 height 12
type input "*"
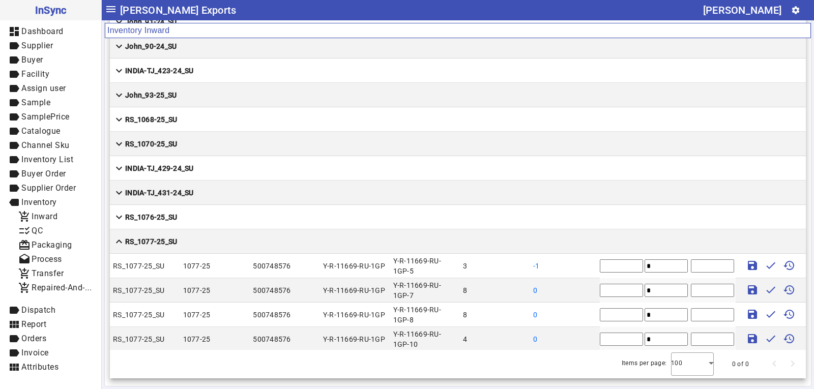
scroll to position [1942, 0]
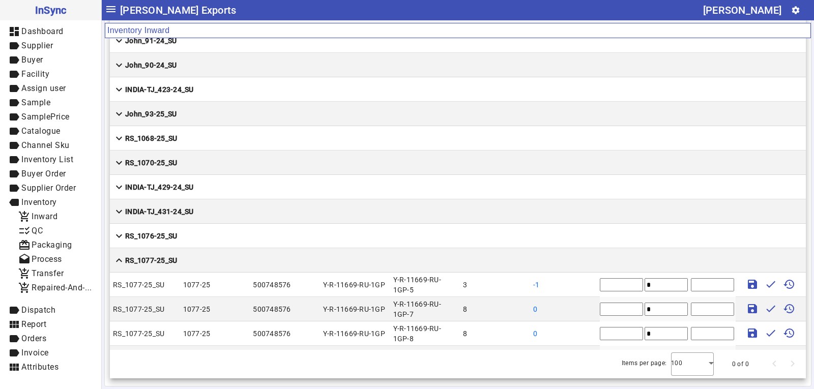
click at [192, 162] on mat-cell "expand_more RS_1070-25_SU" at bounding box center [458, 163] width 696 height 24
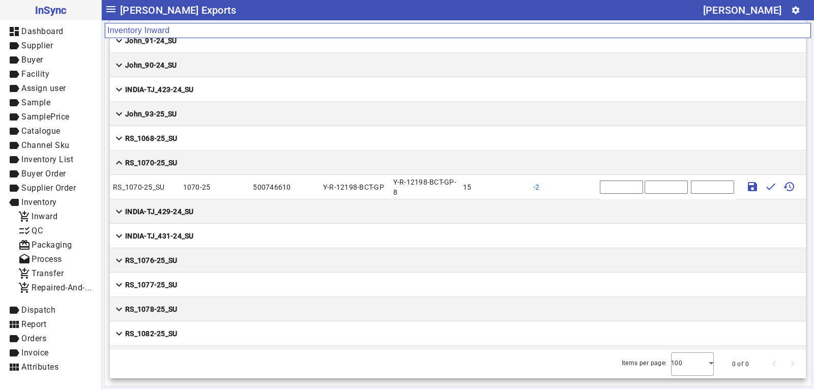
click at [209, 137] on mat-cell "expand_more RS_1068-25_SU" at bounding box center [458, 138] width 696 height 24
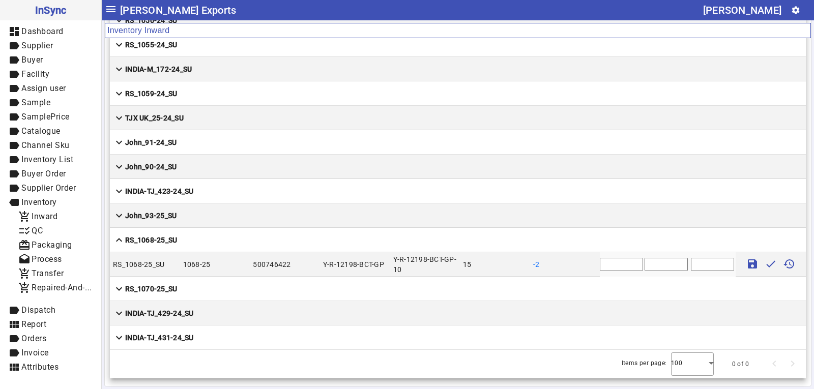
scroll to position [1789, 0]
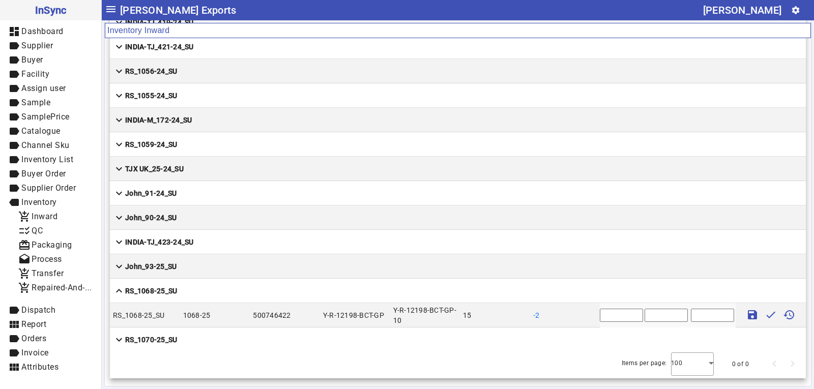
click at [201, 141] on mat-cell "expand_more RS_1059-24_SU" at bounding box center [458, 144] width 696 height 24
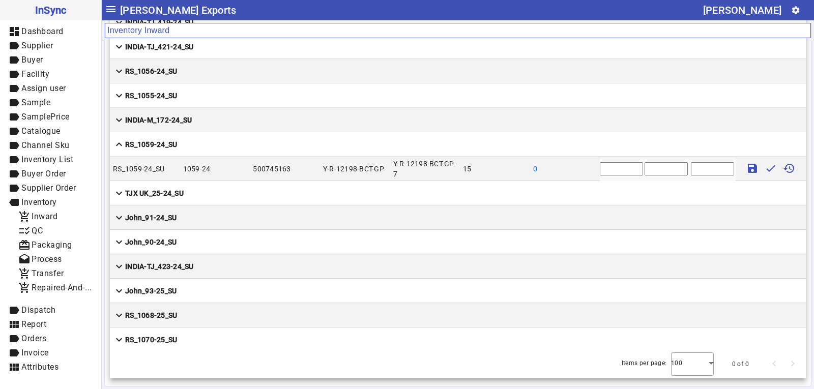
click at [203, 96] on mat-cell "expand_more RS_1055-24_SU" at bounding box center [458, 95] width 696 height 24
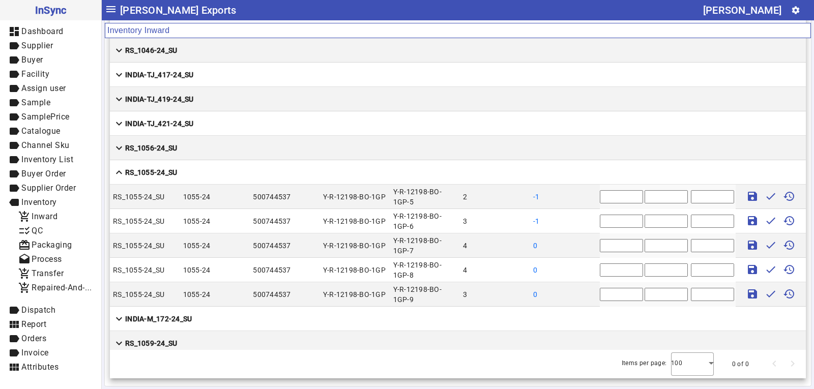
scroll to position [1688, 0]
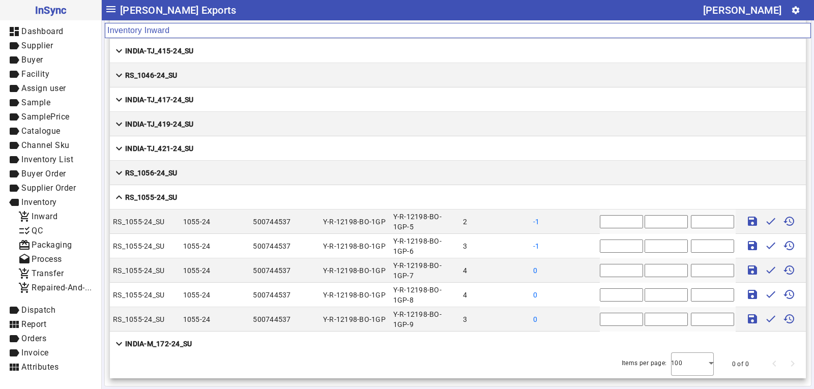
click at [191, 173] on mat-cell "expand_more RS_1056-24_SU" at bounding box center [458, 173] width 696 height 24
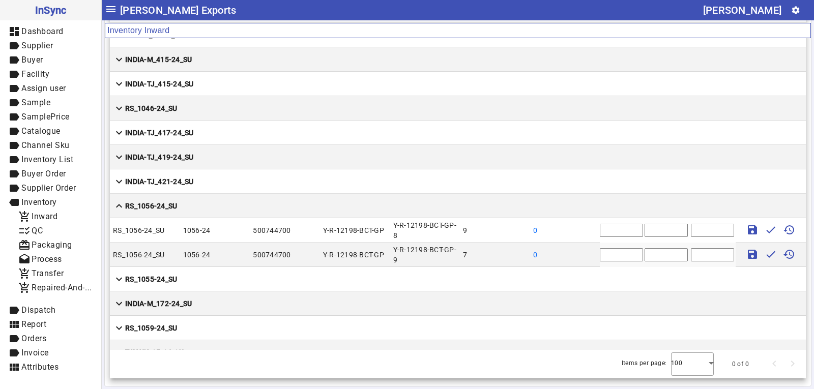
scroll to position [1637, 0]
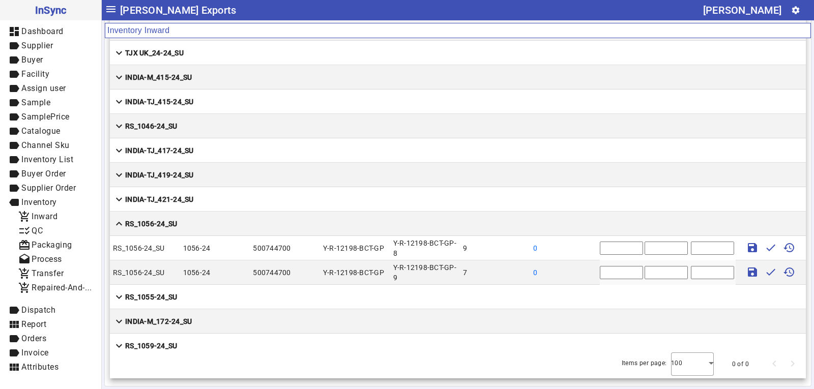
click at [194, 126] on mat-cell "expand_more RS_1046-24_SU" at bounding box center [458, 126] width 696 height 24
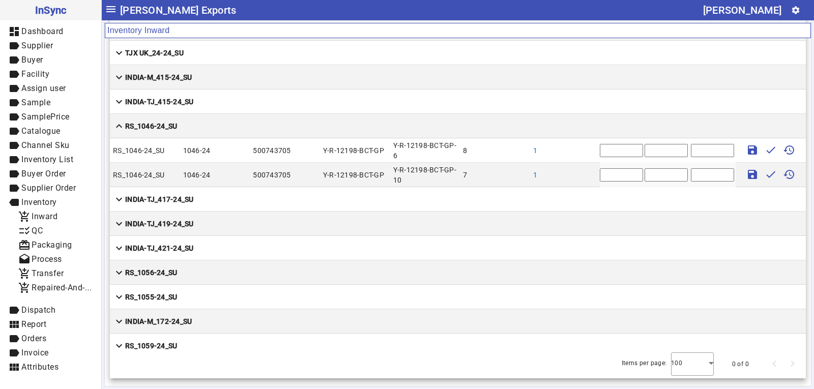
scroll to position [1586, 0]
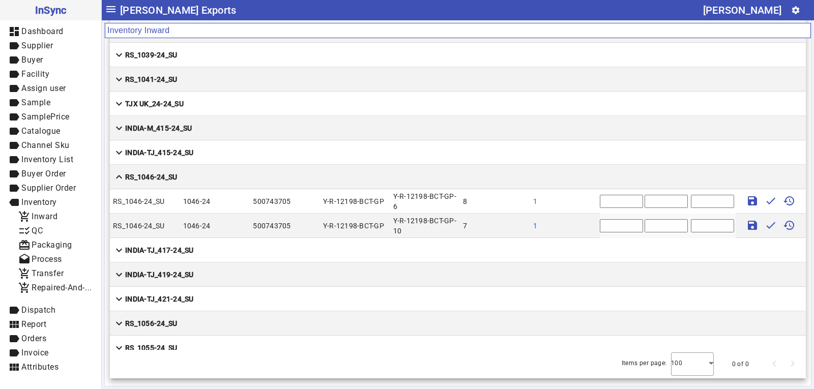
click at [206, 84] on mat-cell "expand_more RS_1041-24_SU" at bounding box center [458, 79] width 696 height 24
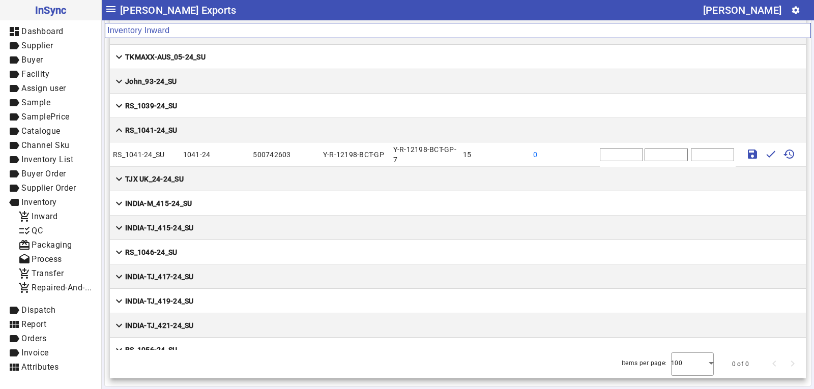
scroll to position [1484, 0]
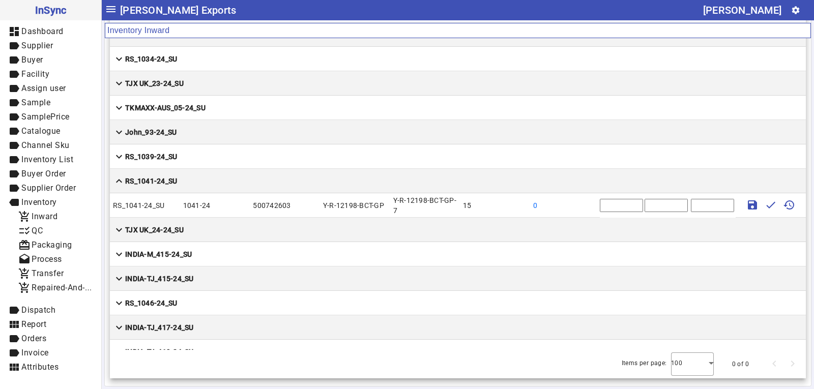
click at [193, 151] on mat-cell "expand_more RS_1039-24_SU" at bounding box center [458, 156] width 696 height 24
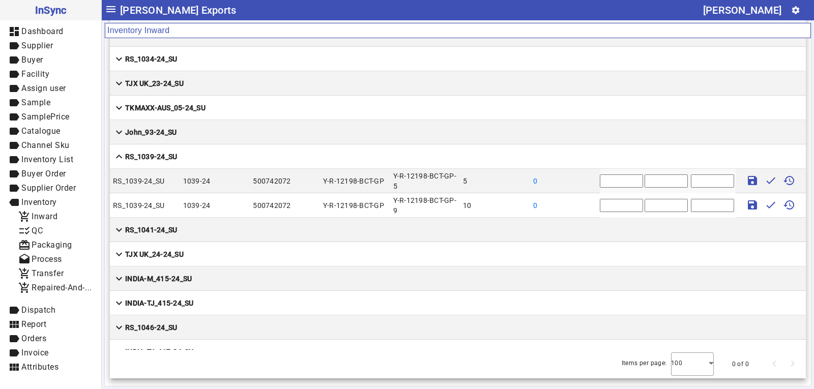
click at [198, 153] on mat-cell "expand_less RS_1039-24_SU" at bounding box center [458, 156] width 696 height 24
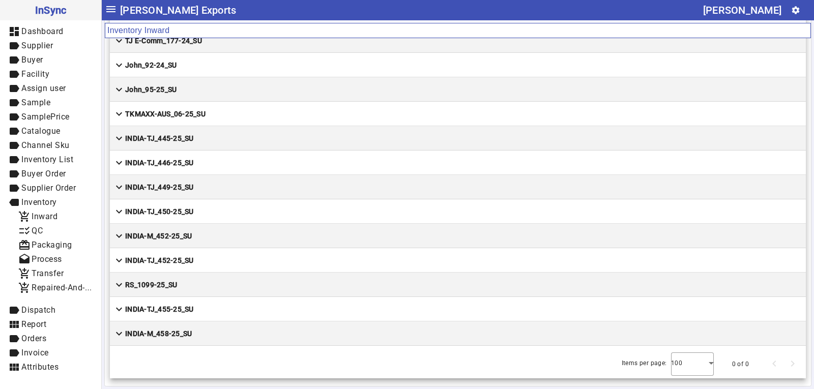
scroll to position [2756, 0]
